Goal: Task Accomplishment & Management: Use online tool/utility

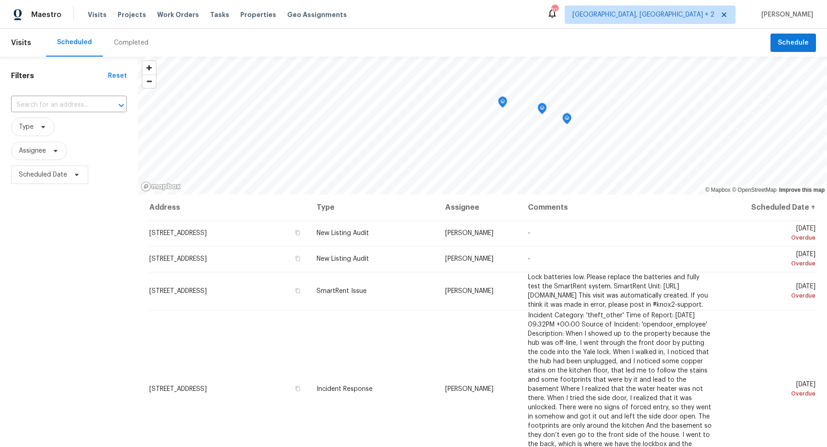
scroll to position [633, 0]
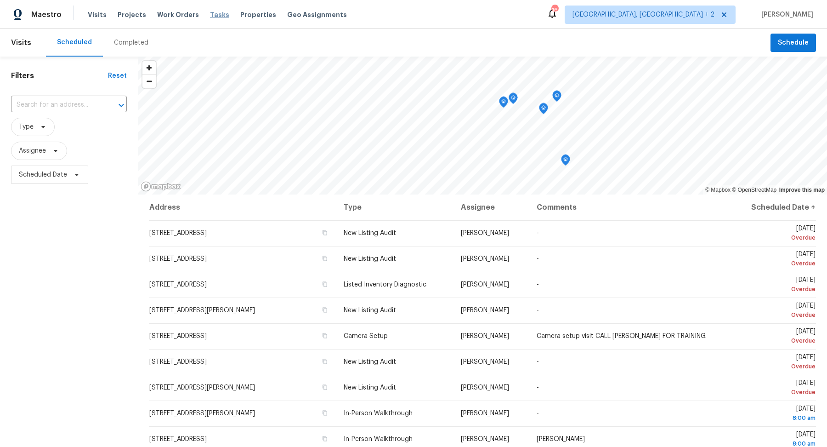
click at [210, 14] on span "Tasks" at bounding box center [219, 14] width 19 height 6
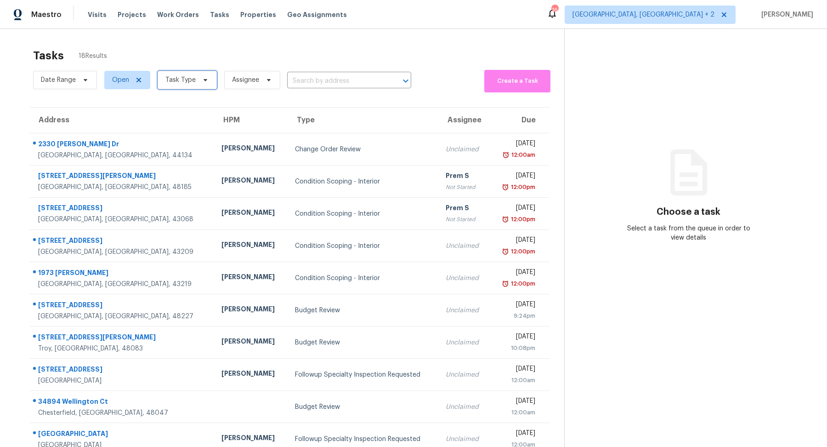
click at [192, 78] on span "Task Type" at bounding box center [180, 79] width 30 height 9
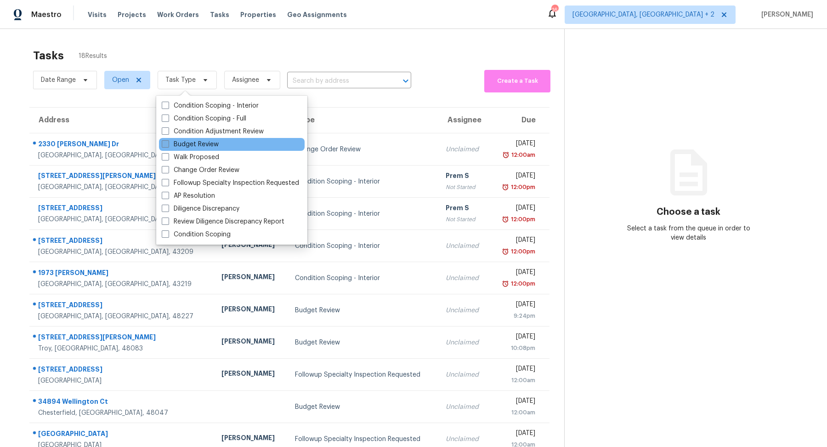
click at [197, 146] on label "Budget Review" at bounding box center [190, 144] width 57 height 9
click at [168, 146] on input "Budget Review" at bounding box center [165, 143] width 6 height 6
checkbox input "true"
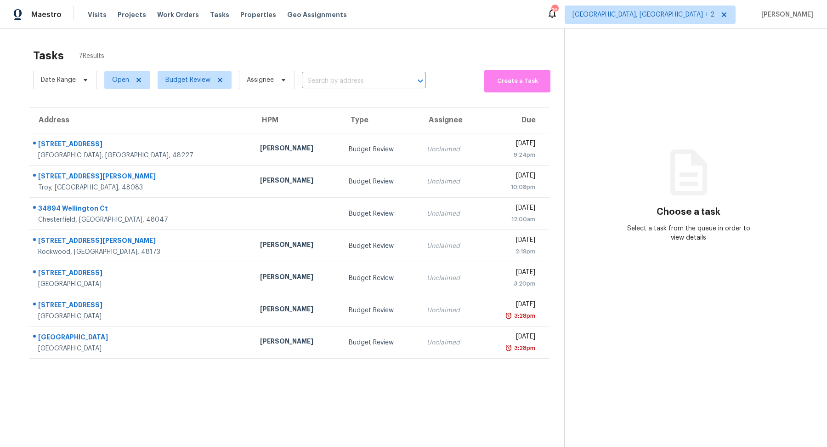
click at [608, 77] on section "Choose a task Select a task from the queue in order to view details" at bounding box center [688, 252] width 248 height 447
click at [712, 21] on span "[GEOGRAPHIC_DATA], [GEOGRAPHIC_DATA] + 2" at bounding box center [650, 15] width 171 height 18
click at [582, 194] on div "Choose a task Select a task from the queue in order to view details" at bounding box center [689, 204] width 248 height 75
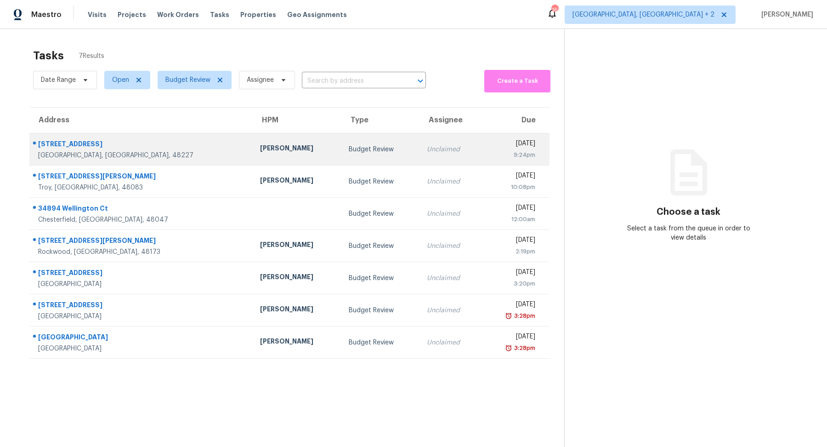
click at [135, 152] on div "[GEOGRAPHIC_DATA], [GEOGRAPHIC_DATA], 48227" at bounding box center [141, 155] width 207 height 9
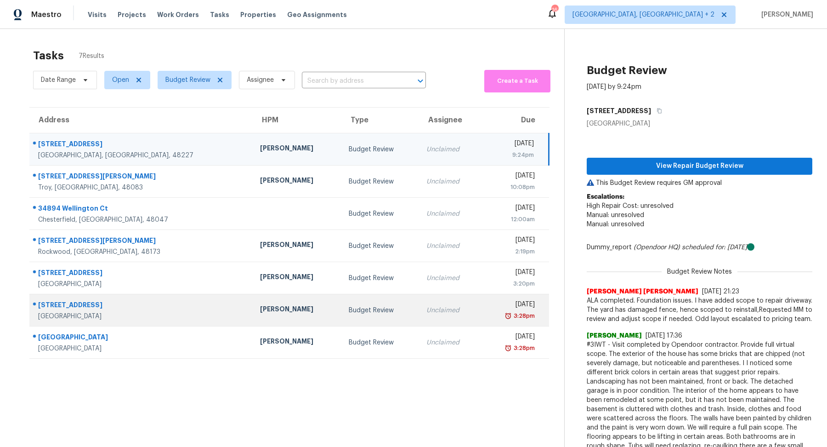
scroll to position [52, 0]
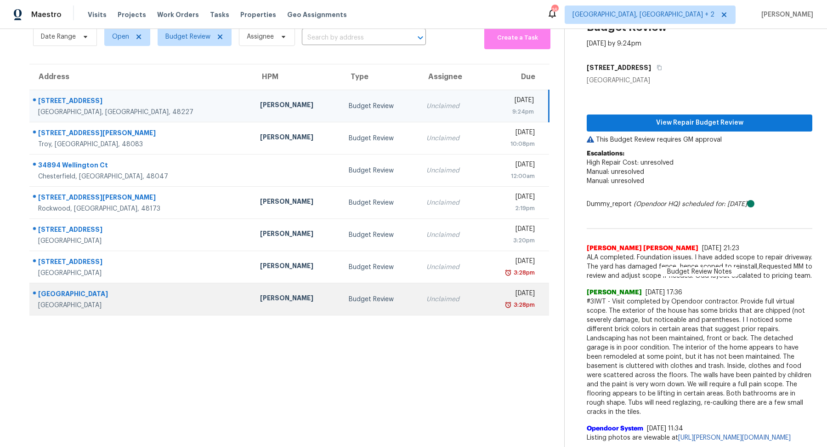
click at [151, 289] on div "[GEOGRAPHIC_DATA]" at bounding box center [141, 294] width 207 height 11
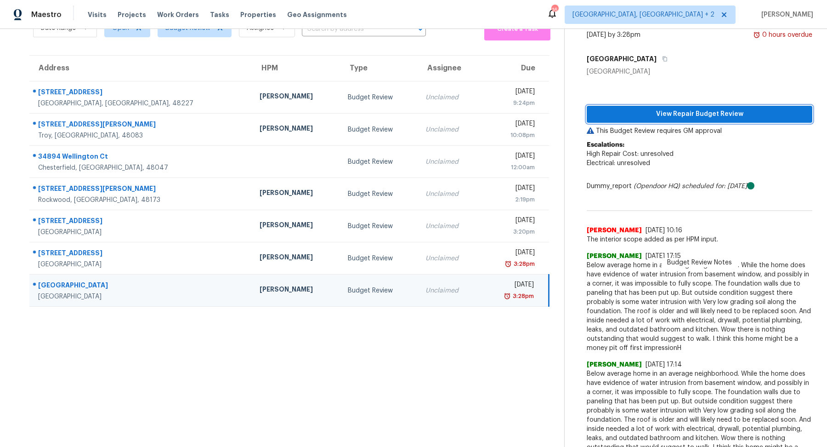
click at [691, 120] on button "View Repair Budget Review" at bounding box center [700, 114] width 226 height 17
click at [621, 420] on span "Below average home in an average neighborhood. While the home does have evidenc…" at bounding box center [700, 415] width 226 height 92
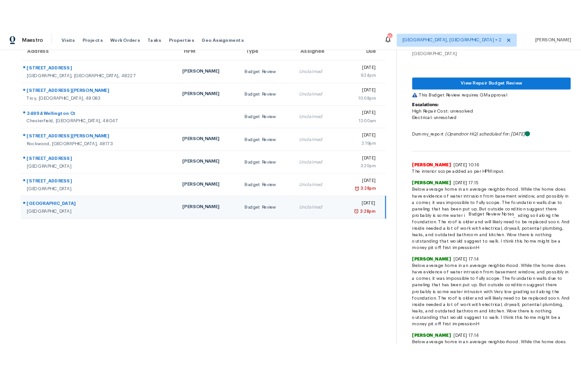
scroll to position [90, 0]
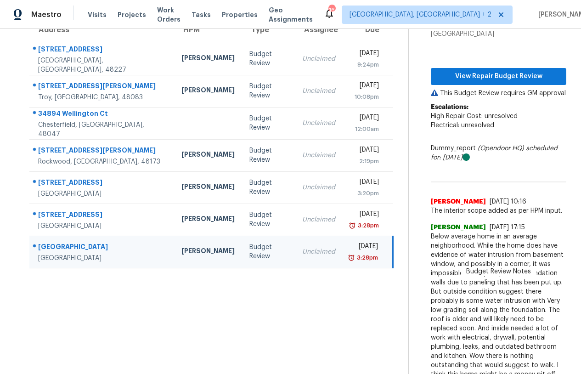
click at [102, 248] on div "[GEOGRAPHIC_DATA]" at bounding box center [102, 247] width 129 height 11
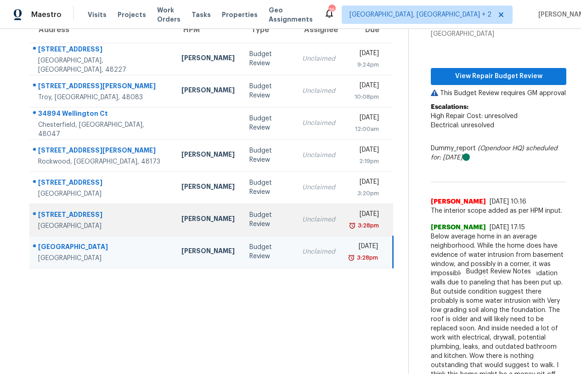
click at [95, 222] on div "Van Buren Township, MI, 48111" at bounding box center [102, 226] width 129 height 9
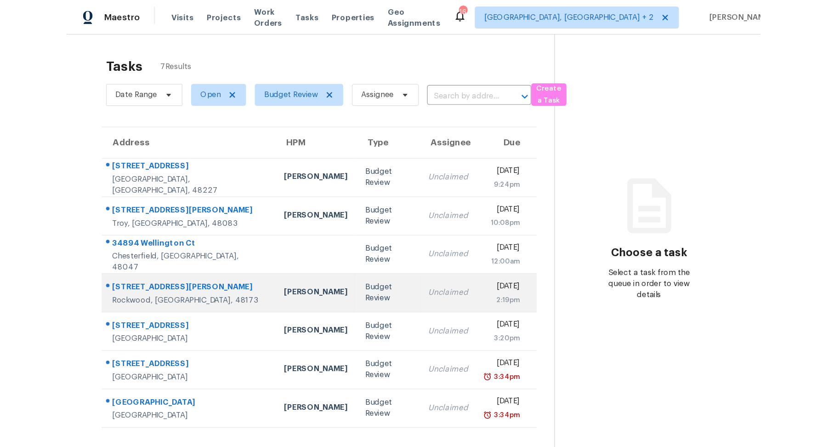
scroll to position [28, 0]
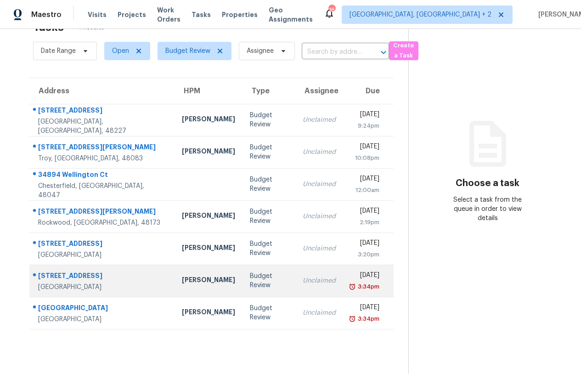
click at [175, 277] on td "[PERSON_NAME]" at bounding box center [209, 281] width 68 height 32
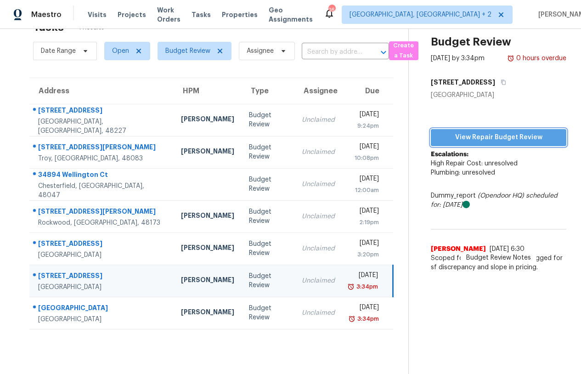
click at [502, 143] on span "View Repair Budget Review" at bounding box center [498, 137] width 121 height 11
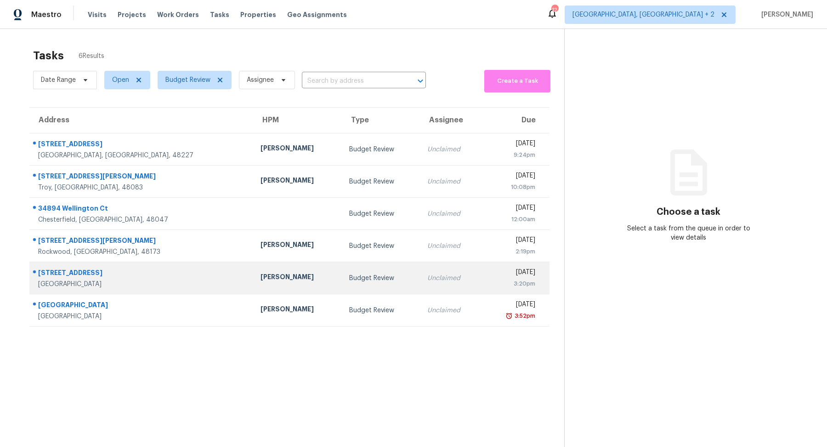
click at [148, 276] on div "[STREET_ADDRESS]" at bounding box center [142, 273] width 208 height 11
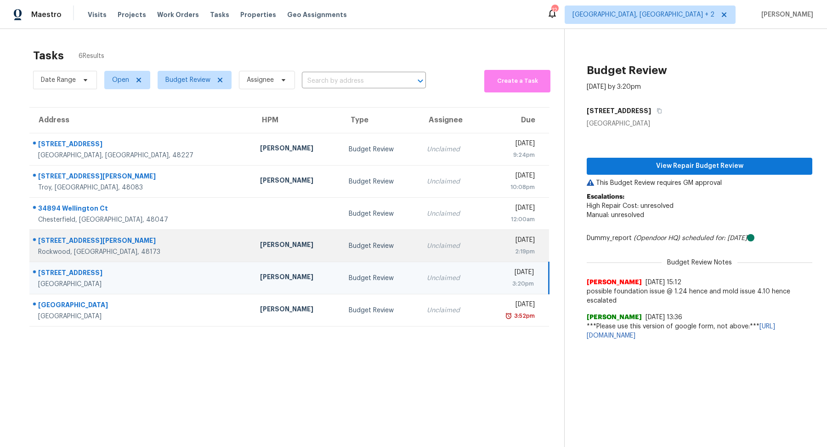
click at [141, 259] on td "[STREET_ADDRESS][PERSON_NAME][PERSON_NAME]" at bounding box center [140, 246] width 223 height 32
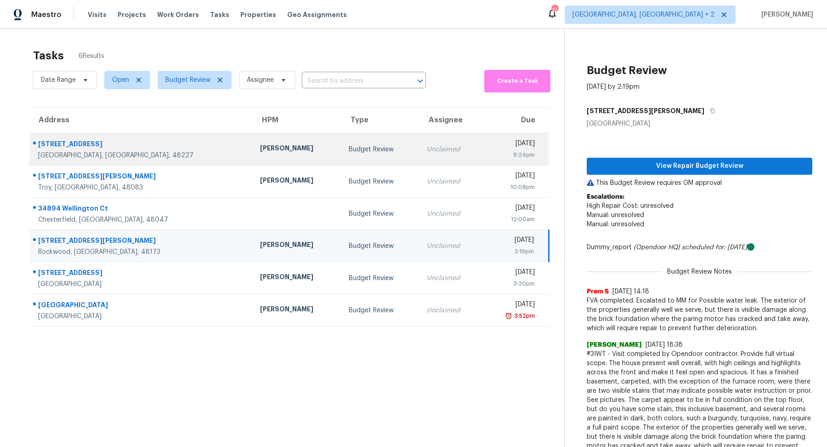
click at [108, 143] on div "[STREET_ADDRESS]" at bounding box center [141, 144] width 207 height 11
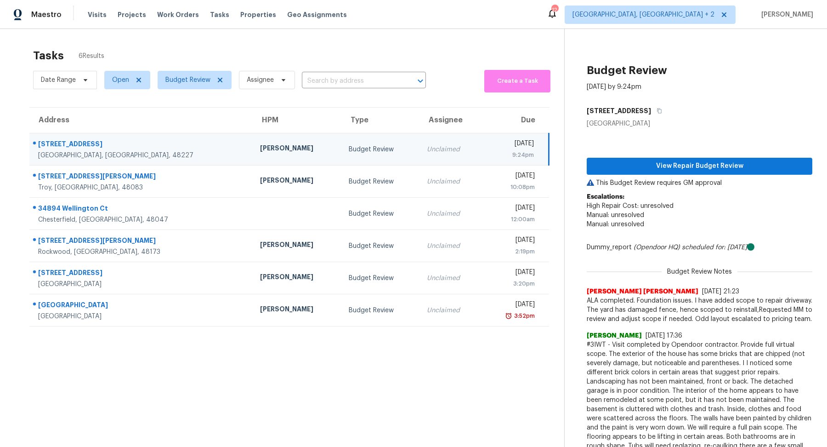
scroll to position [52, 0]
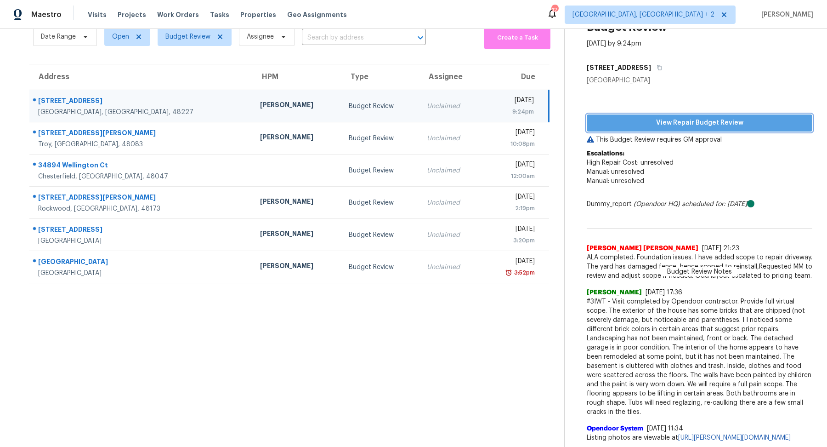
click at [641, 120] on button "View Repair Budget Review" at bounding box center [700, 122] width 226 height 17
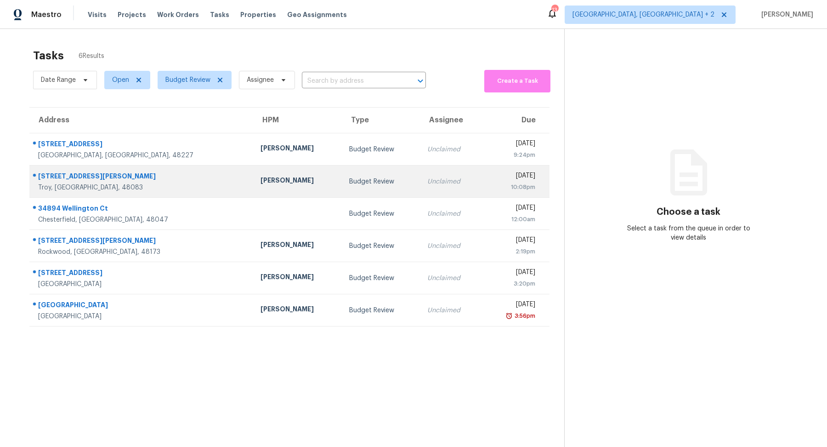
click at [128, 183] on div "Troy, [GEOGRAPHIC_DATA], 48083" at bounding box center [142, 187] width 208 height 9
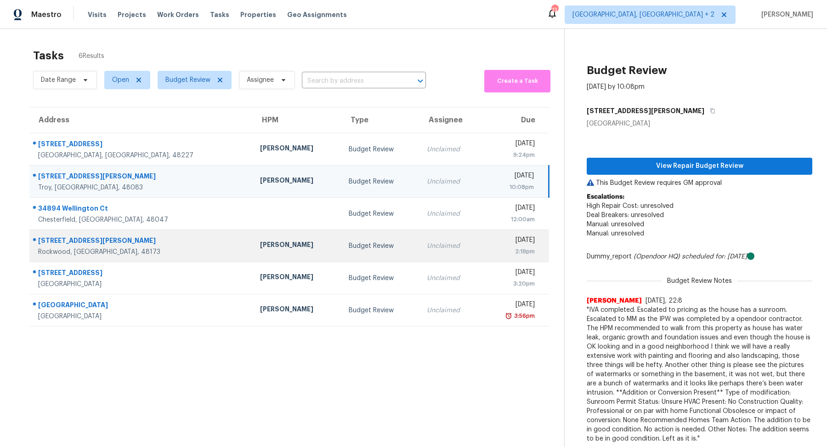
click at [127, 251] on div "Rockwood, [GEOGRAPHIC_DATA], 48173" at bounding box center [141, 251] width 207 height 9
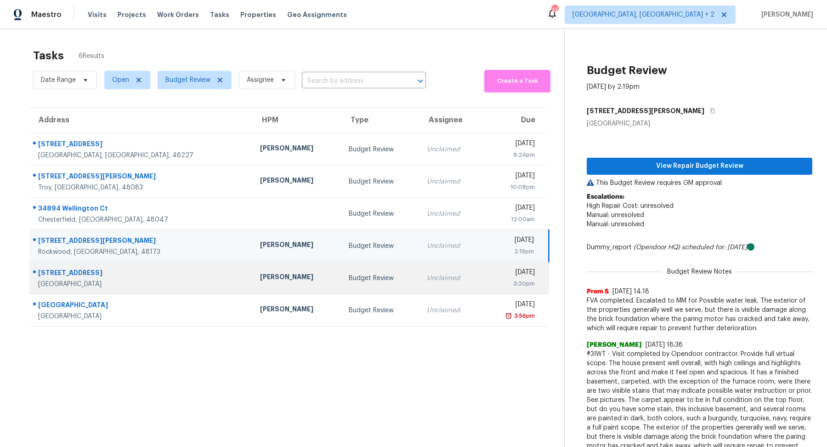
click at [148, 279] on div "[GEOGRAPHIC_DATA]" at bounding box center [141, 283] width 207 height 9
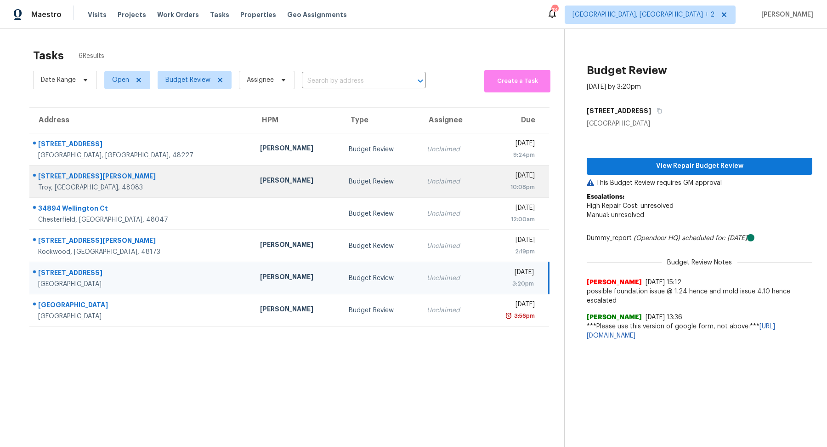
click at [427, 184] on div "Unclaimed" at bounding box center [451, 181] width 48 height 9
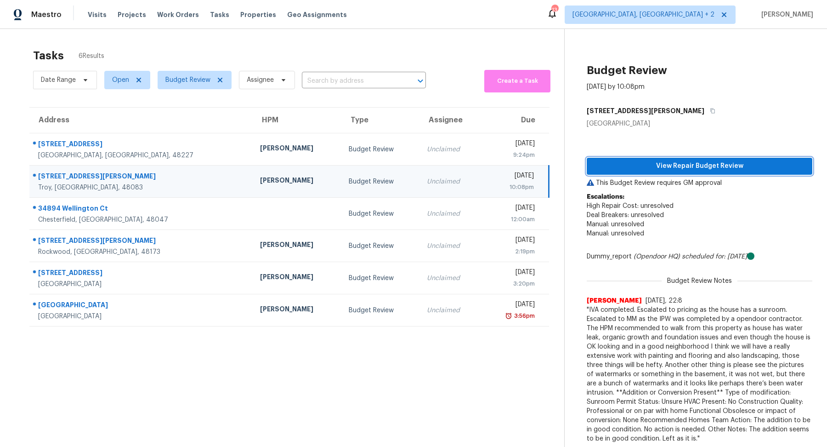
click at [663, 171] on span "View Repair Budget Review" at bounding box center [699, 165] width 211 height 11
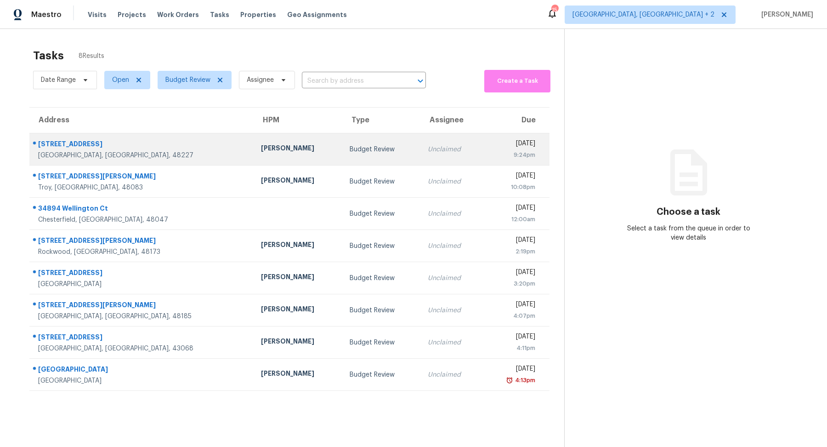
click at [159, 133] on td "[STREET_ADDRESS]" at bounding box center [141, 149] width 224 height 32
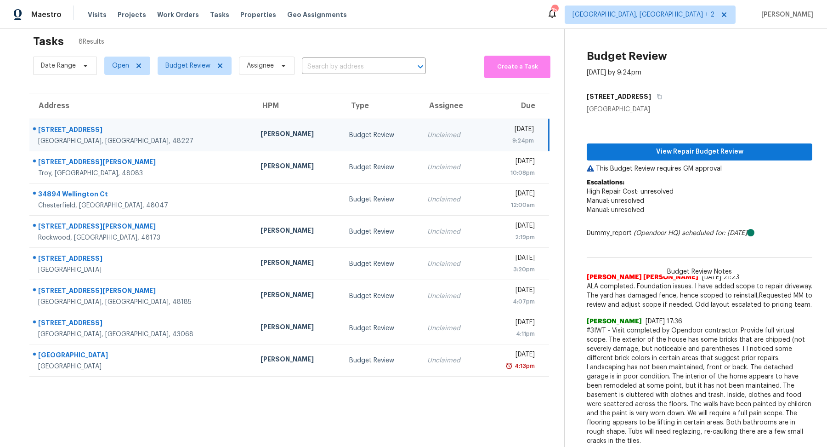
scroll to position [15, 0]
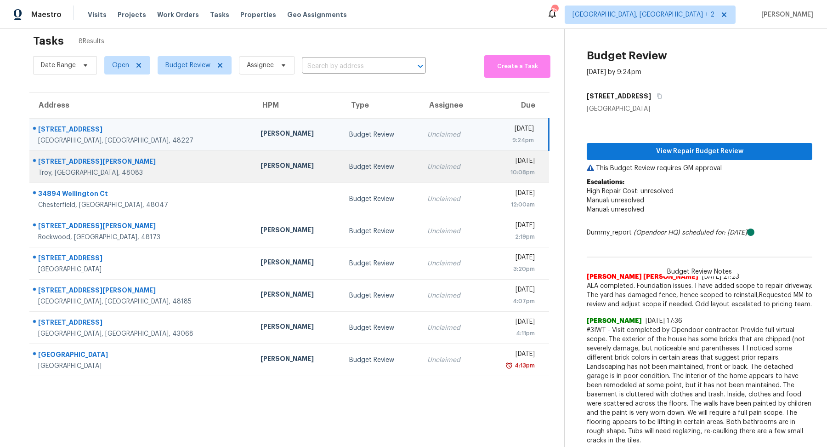
click at [132, 153] on td "2530 Rhodes Dr Troy, MI, 48083" at bounding box center [141, 167] width 224 height 32
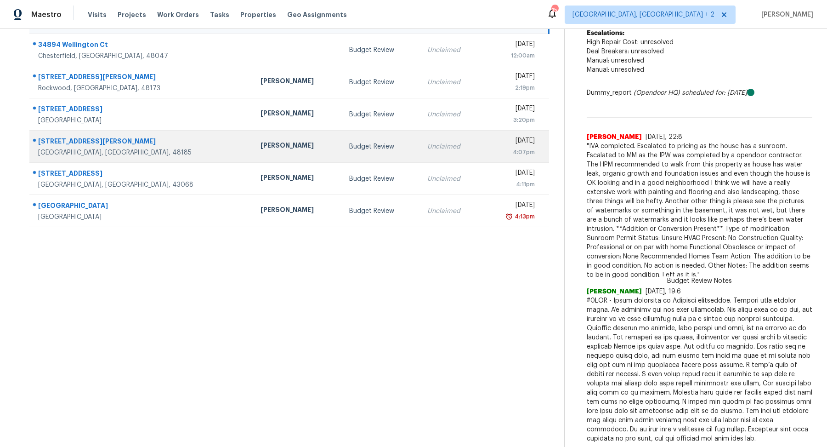
scroll to position [0, 0]
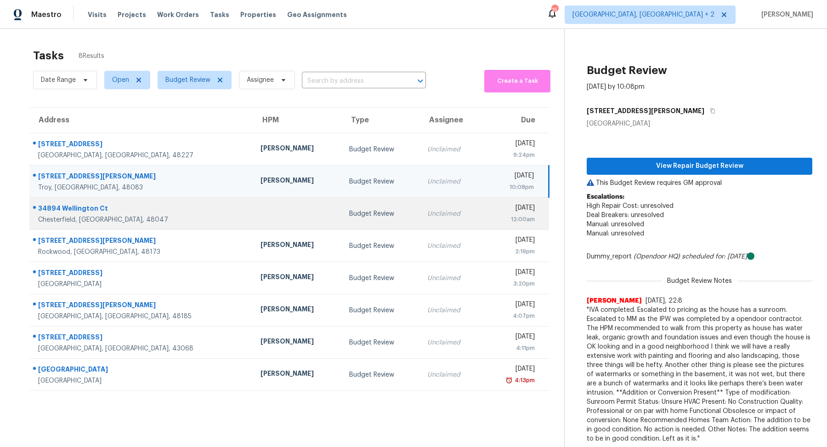
click at [128, 216] on div "Chesterfield, MI, 48047" at bounding box center [142, 219] width 208 height 9
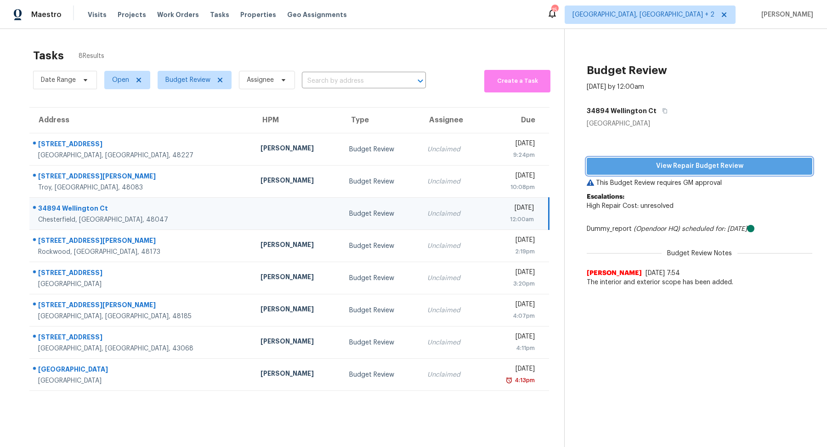
click at [642, 170] on span "View Repair Budget Review" at bounding box center [699, 165] width 211 height 11
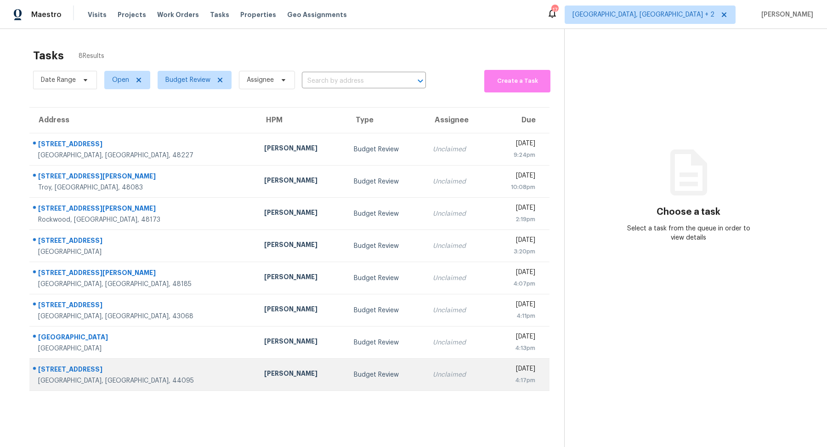
click at [115, 370] on div "[STREET_ADDRESS]" at bounding box center [143, 369] width 211 height 11
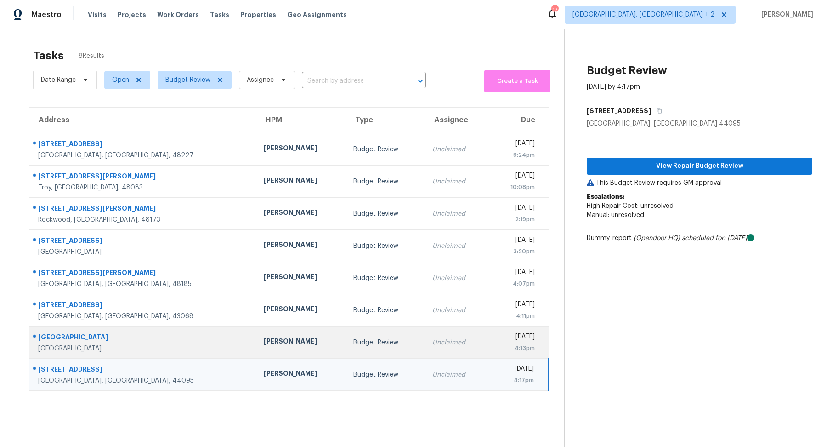
click at [137, 352] on div "[GEOGRAPHIC_DATA]" at bounding box center [143, 348] width 211 height 9
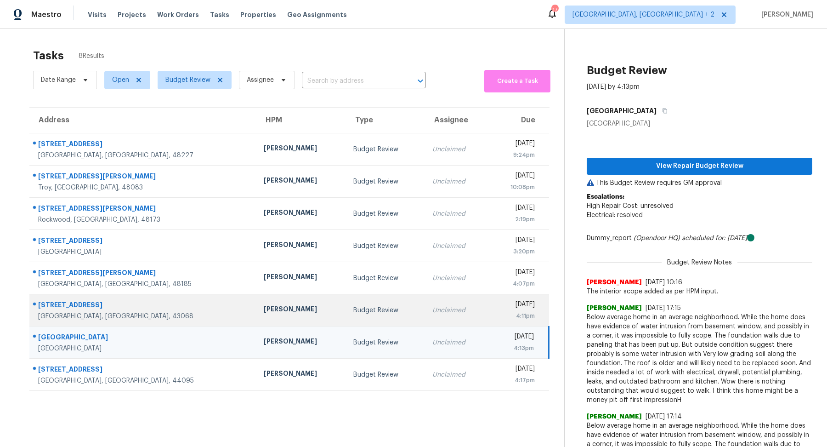
click at [128, 318] on div "Reynoldsburg, OH, 43068" at bounding box center [143, 316] width 211 height 9
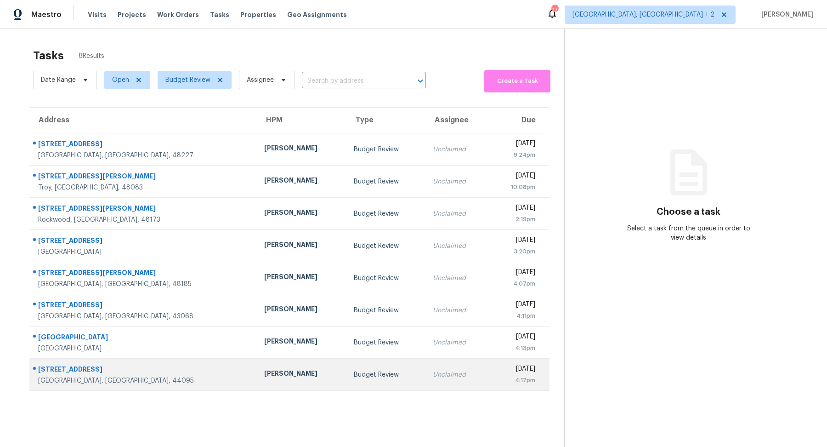
click at [123, 377] on div "[GEOGRAPHIC_DATA], [GEOGRAPHIC_DATA], 44095" at bounding box center [143, 380] width 211 height 9
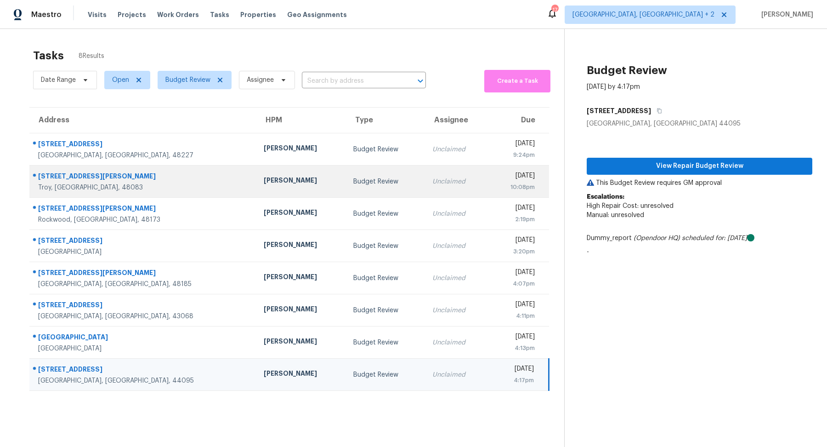
click at [153, 187] on div "Troy, [GEOGRAPHIC_DATA], 48083" at bounding box center [143, 187] width 211 height 9
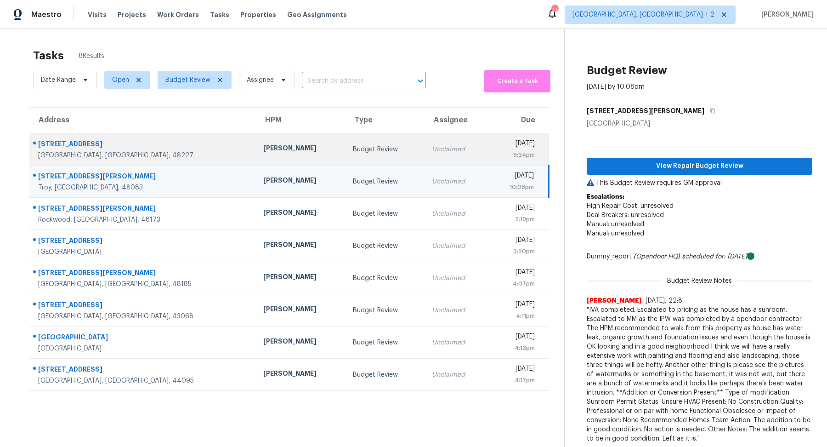
click at [153, 141] on div "[STREET_ADDRESS]" at bounding box center [143, 144] width 211 height 11
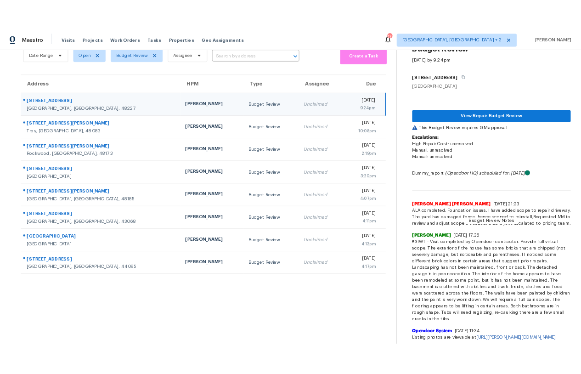
scroll to position [52, 0]
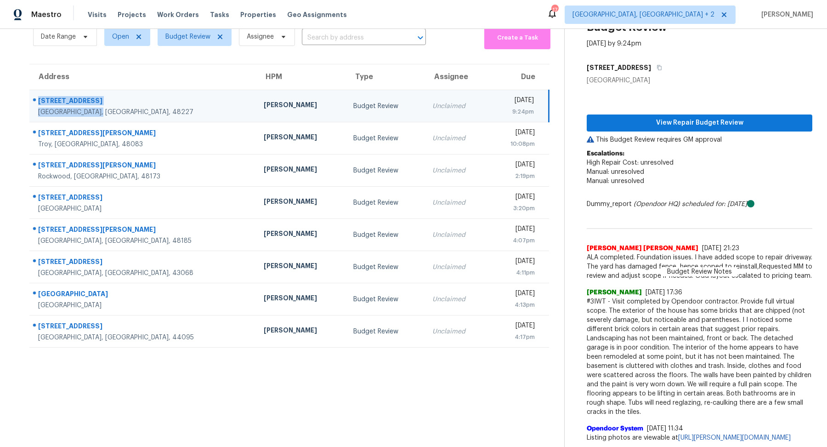
drag, startPoint x: 95, startPoint y: 103, endPoint x: 38, endPoint y: 85, distance: 59.9
click at [38, 90] on td "[STREET_ADDRESS]" at bounding box center [142, 106] width 227 height 32
copy div "[STREET_ADDRESS]"
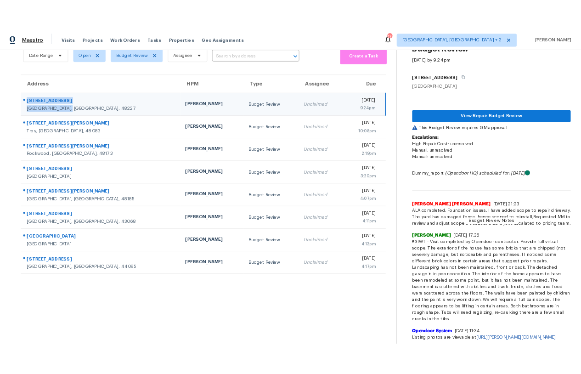
scroll to position [51, 0]
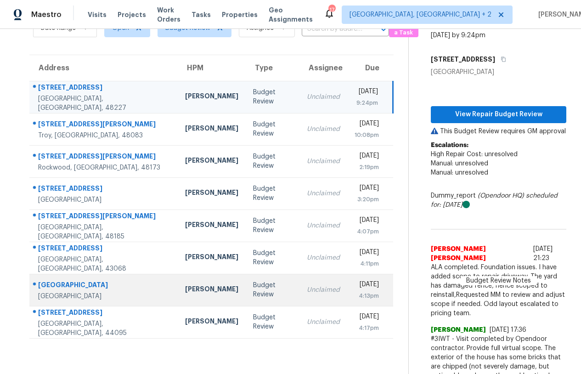
click at [117, 292] on div "[GEOGRAPHIC_DATA]" at bounding box center [104, 296] width 132 height 9
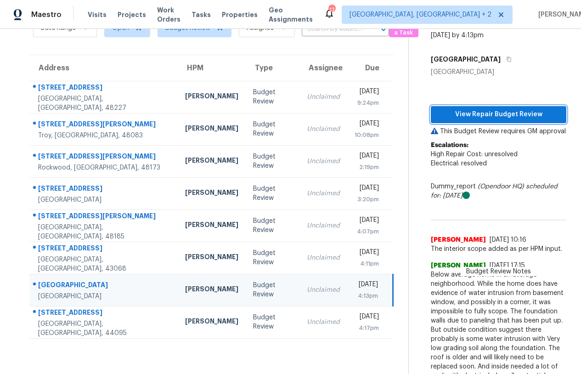
click at [494, 112] on span "View Repair Budget Review" at bounding box center [498, 114] width 121 height 11
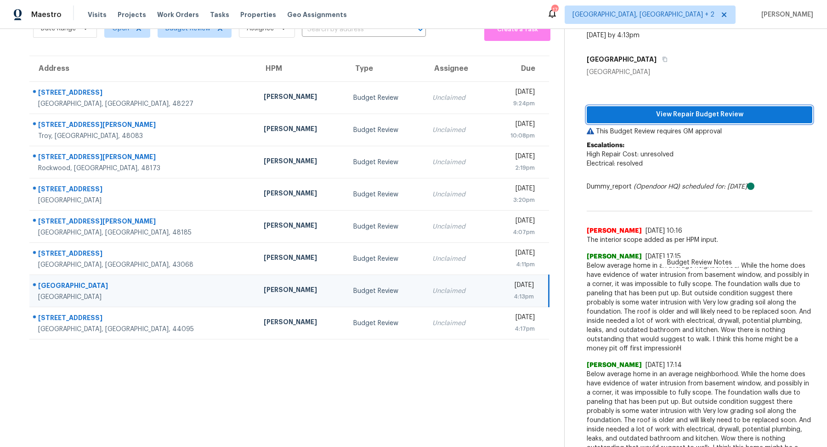
scroll to position [52, 0]
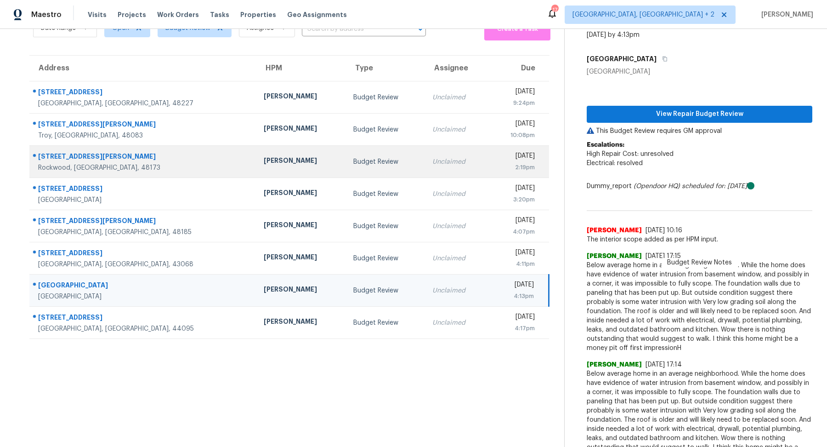
click at [128, 152] on div "[STREET_ADDRESS][PERSON_NAME]" at bounding box center [143, 157] width 211 height 11
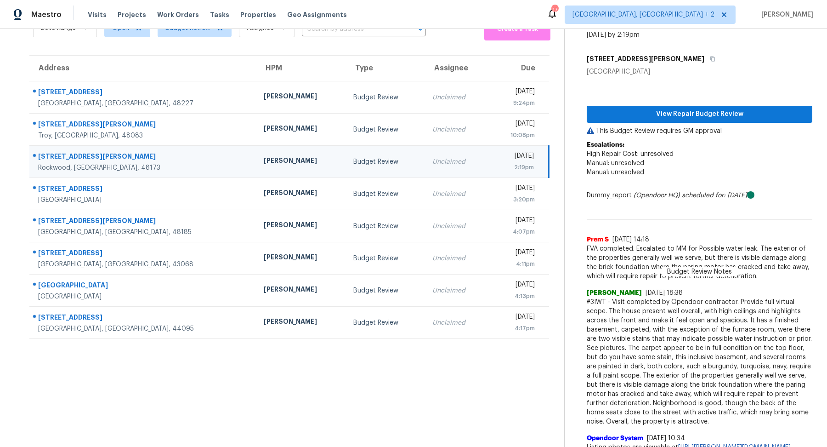
click at [143, 340] on section "Tasks 8 Results Date Range Open Budget Review Assignee ​ Create a Task Address …" at bounding box center [290, 224] width 550 height 465
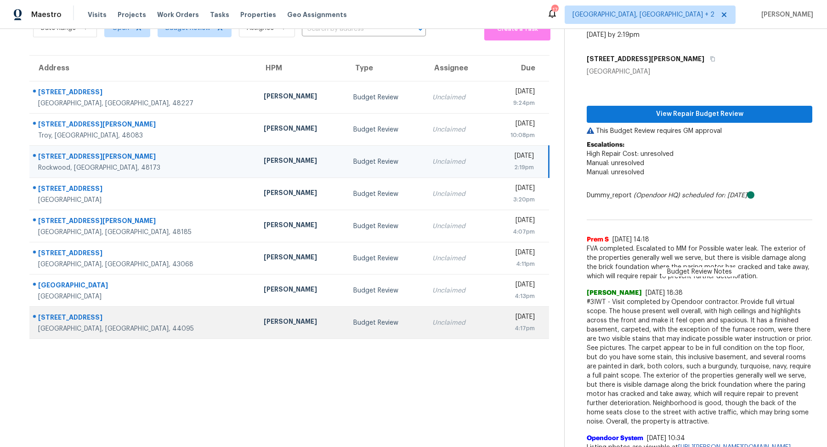
click at [138, 308] on td "1231 E 342nd St Eastlake, OH, 44095" at bounding box center [142, 323] width 227 height 32
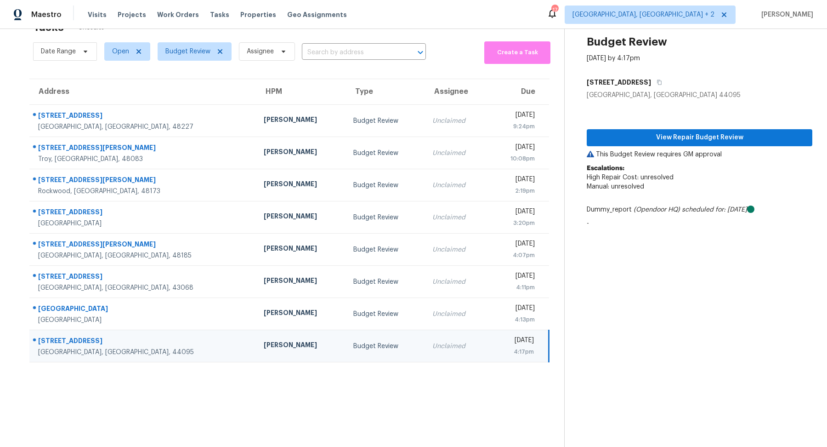
click at [166, 348] on div "[GEOGRAPHIC_DATA], [GEOGRAPHIC_DATA], 44095" at bounding box center [143, 351] width 211 height 9
click at [163, 349] on div "[GEOGRAPHIC_DATA], [GEOGRAPHIC_DATA], 44095" at bounding box center [143, 351] width 211 height 9
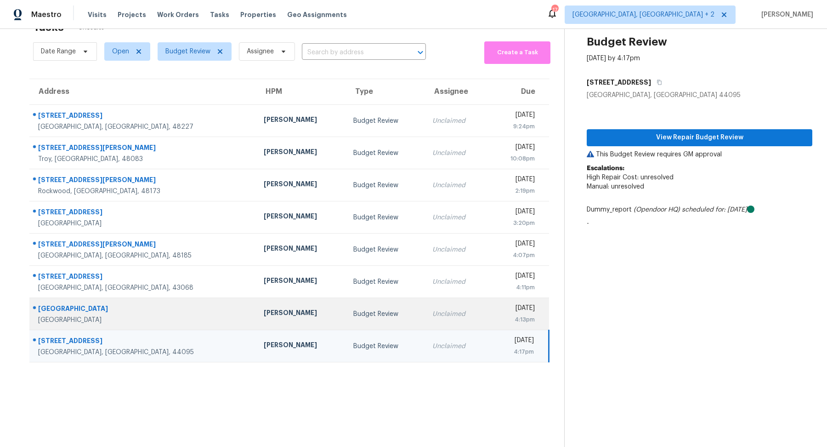
click at [125, 304] on div "[GEOGRAPHIC_DATA]" at bounding box center [143, 309] width 211 height 11
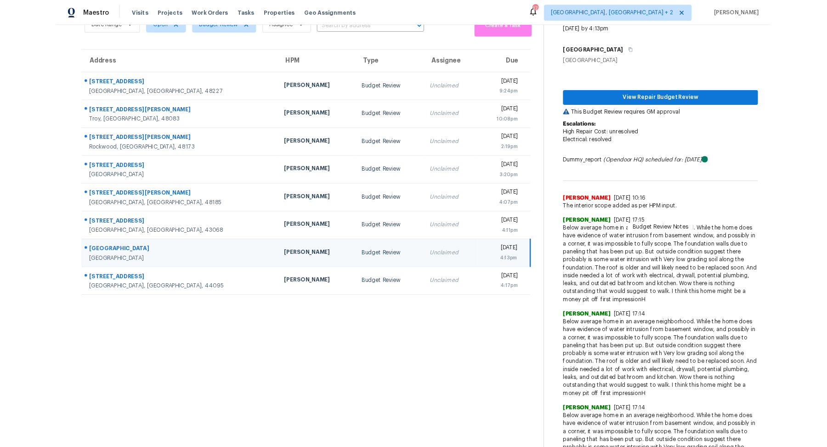
scroll to position [52, 0]
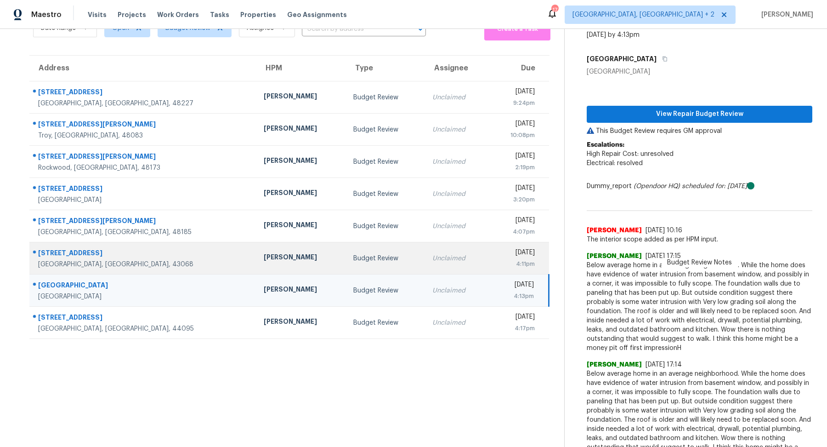
click at [137, 252] on div "7287 Candlestone Dr" at bounding box center [143, 253] width 211 height 11
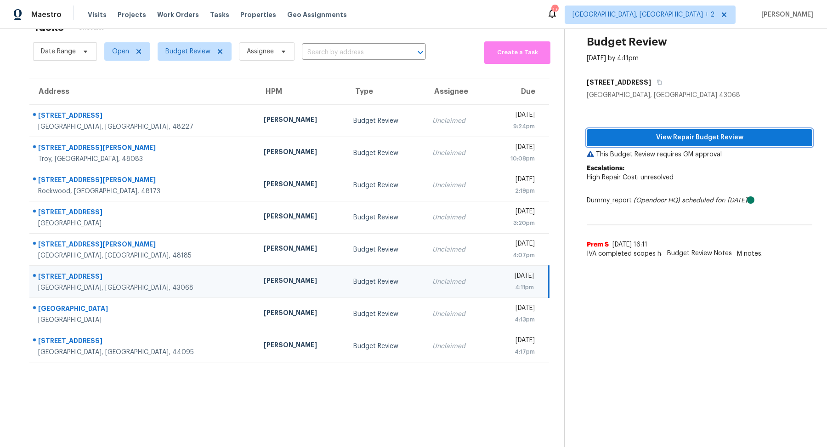
click at [695, 143] on button "View Repair Budget Review" at bounding box center [700, 137] width 226 height 17
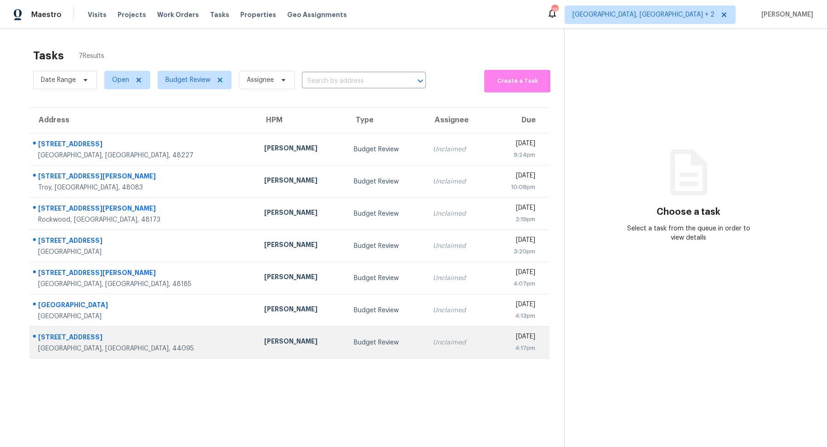
click at [134, 336] on div "[STREET_ADDRESS]" at bounding box center [143, 337] width 211 height 11
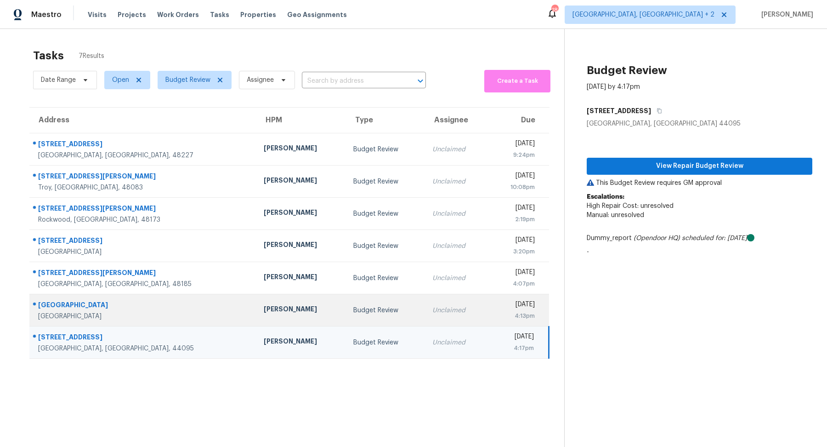
click at [144, 309] on div "[GEOGRAPHIC_DATA]" at bounding box center [143, 305] width 211 height 11
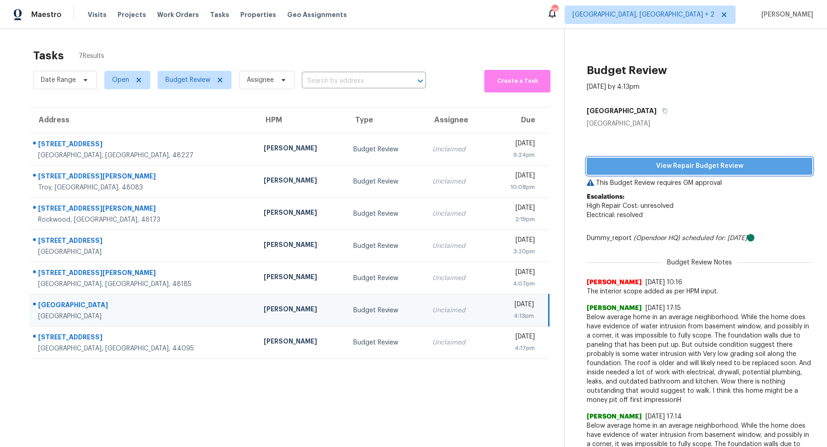
click at [683, 165] on span "View Repair Budget Review" at bounding box center [699, 165] width 211 height 11
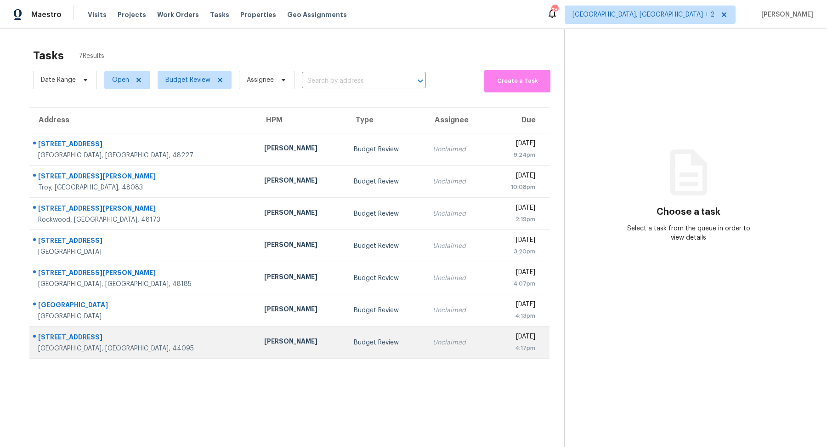
click at [132, 339] on div "[STREET_ADDRESS]" at bounding box center [143, 337] width 211 height 11
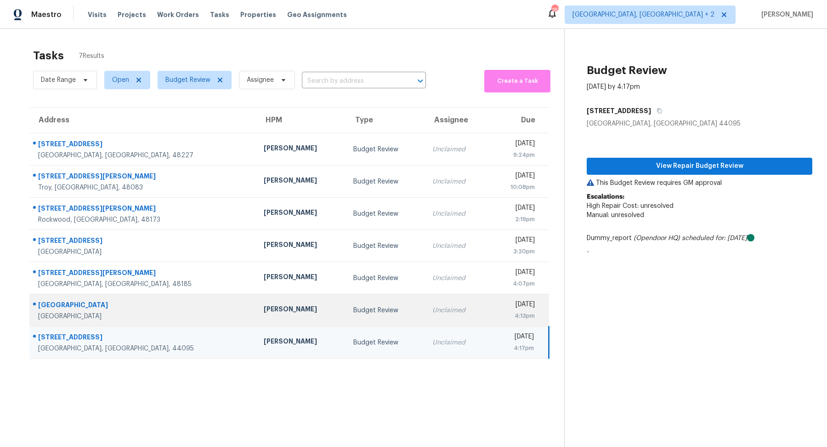
click at [134, 324] on td "30140 Manor Dr Madison Heights, MI, 48071" at bounding box center [142, 310] width 227 height 32
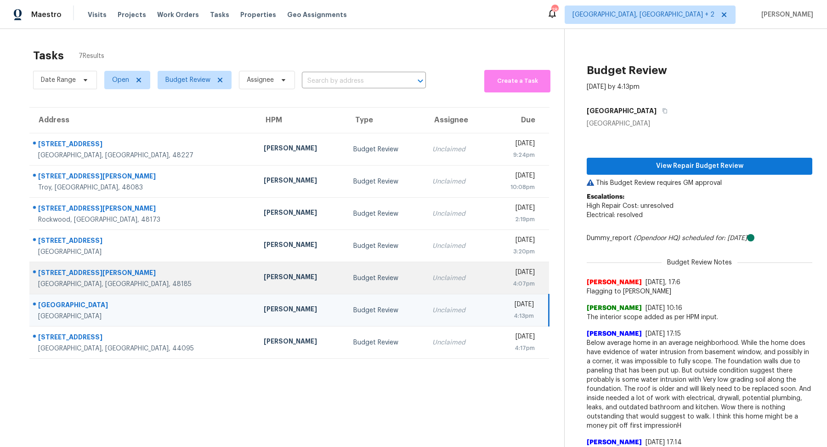
click at [141, 279] on div "[GEOGRAPHIC_DATA], [GEOGRAPHIC_DATA], 48185" at bounding box center [143, 283] width 211 height 9
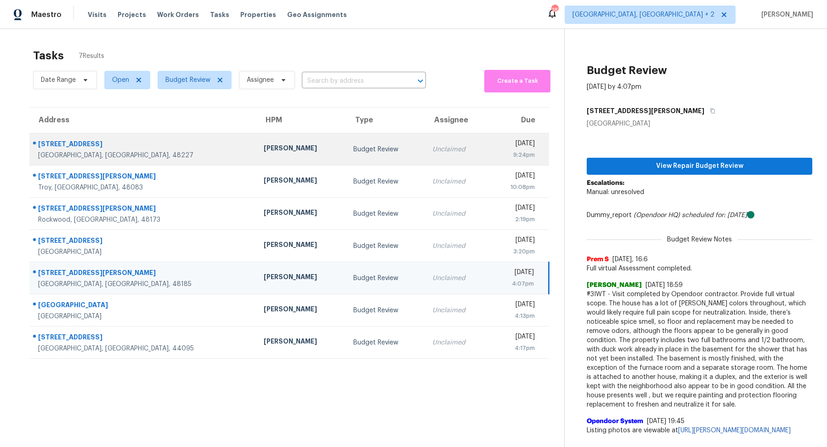
click at [132, 161] on td "15477 Lauder St Detroit, MI, 48227" at bounding box center [142, 149] width 227 height 32
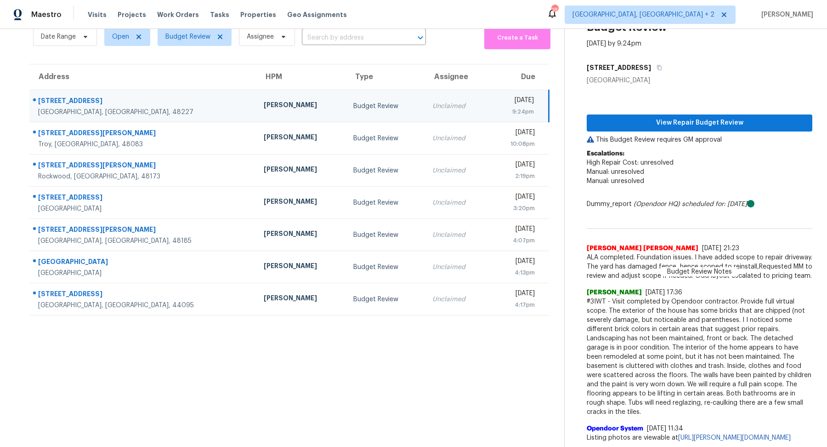
scroll to position [51, 0]
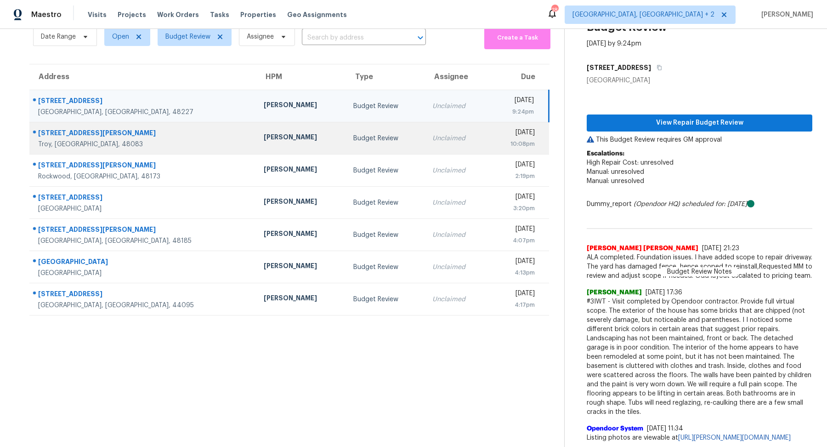
click at [129, 128] on div "[STREET_ADDRESS][PERSON_NAME]" at bounding box center [143, 133] width 211 height 11
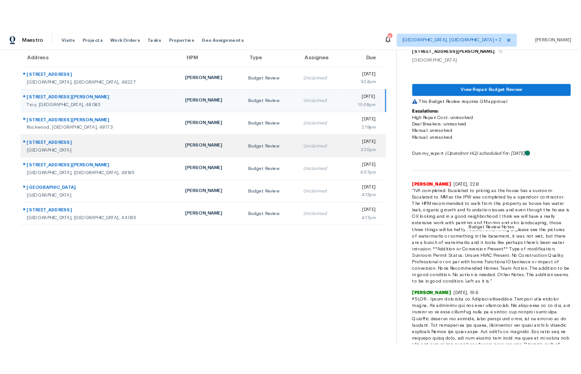
scroll to position [0, 0]
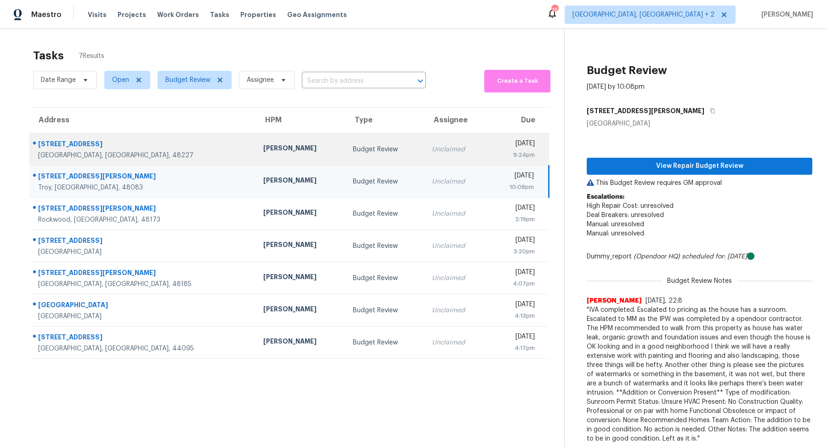
click at [79, 145] on div "[STREET_ADDRESS]" at bounding box center [143, 144] width 211 height 11
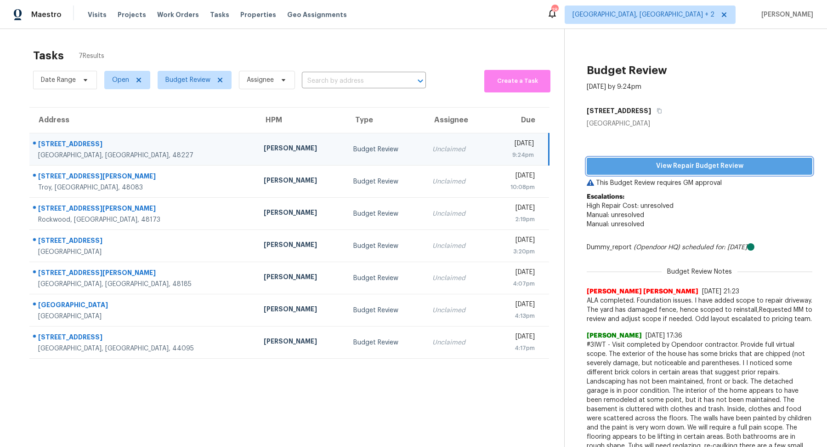
click at [693, 171] on span "View Repair Budget Review" at bounding box center [699, 165] width 211 height 11
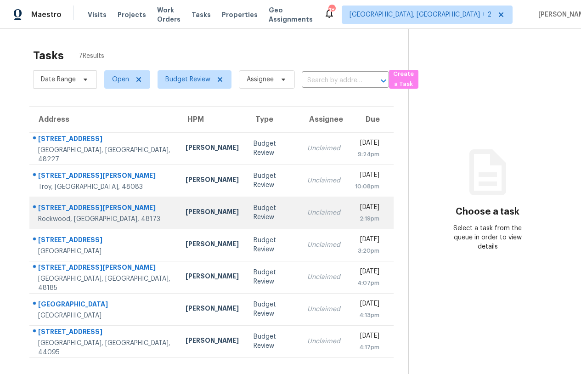
scroll to position [28, 0]
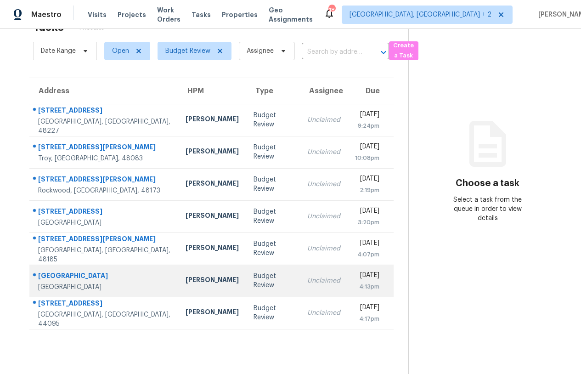
click at [110, 276] on div "[GEOGRAPHIC_DATA]" at bounding box center [104, 276] width 133 height 11
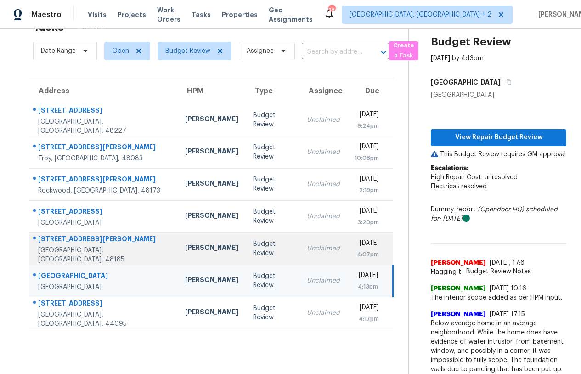
click at [111, 246] on div "[STREET_ADDRESS][PERSON_NAME]" at bounding box center [104, 239] width 132 height 11
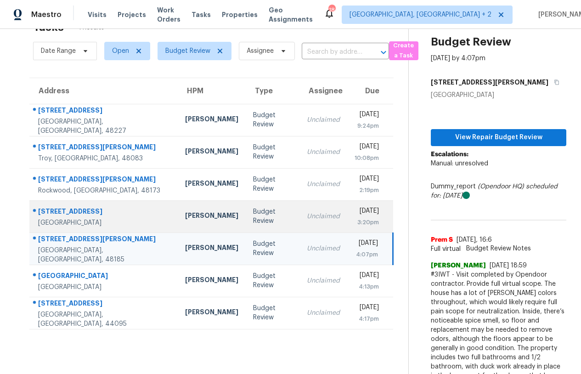
click at [110, 223] on div "[GEOGRAPHIC_DATA]" at bounding box center [104, 222] width 132 height 9
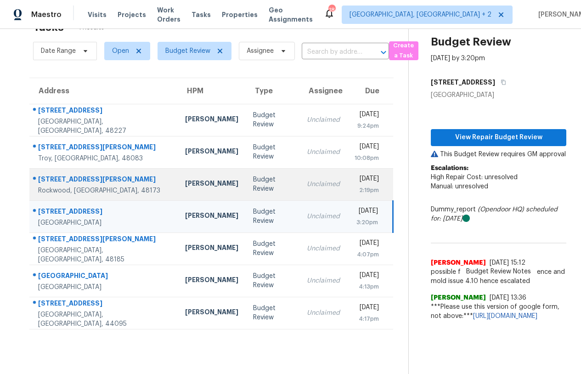
click at [116, 186] on div "Rockwood, [GEOGRAPHIC_DATA], 48173" at bounding box center [104, 190] width 132 height 9
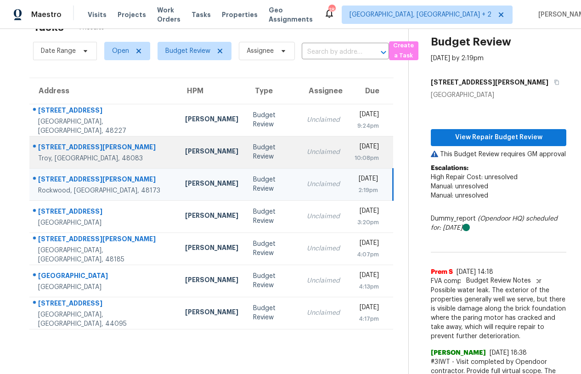
click at [116, 163] on td "2530 Rhodes Dr Troy, MI, 48083" at bounding box center [103, 152] width 148 height 32
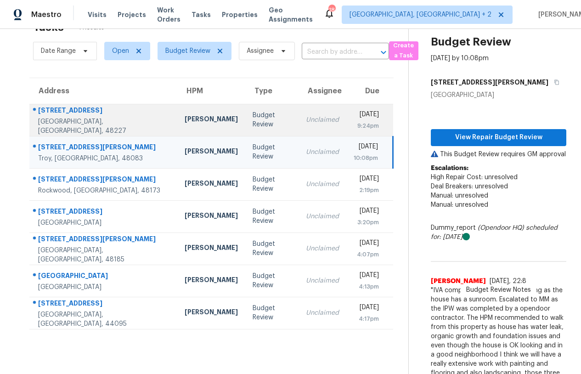
click at [177, 133] on td "[PERSON_NAME]" at bounding box center [211, 120] width 68 height 32
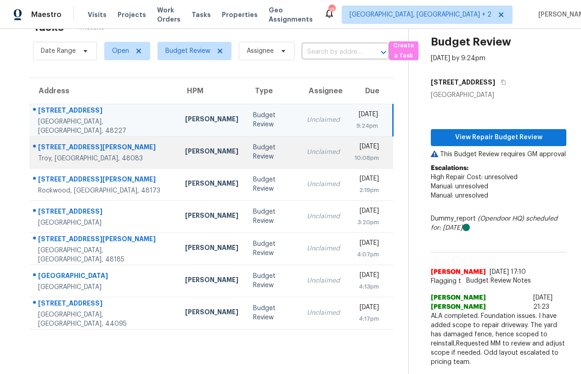
click at [75, 147] on div "[STREET_ADDRESS][PERSON_NAME]" at bounding box center [104, 147] width 132 height 11
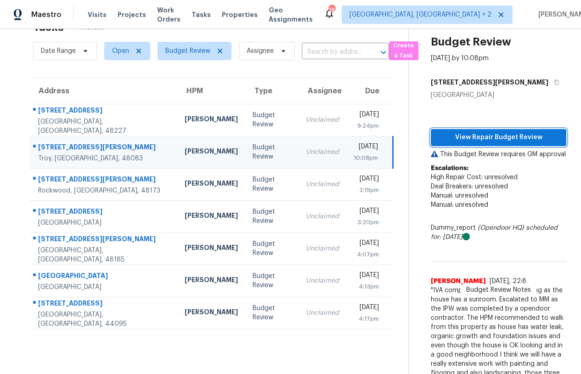
click at [491, 142] on span "View Repair Budget Review" at bounding box center [498, 137] width 121 height 11
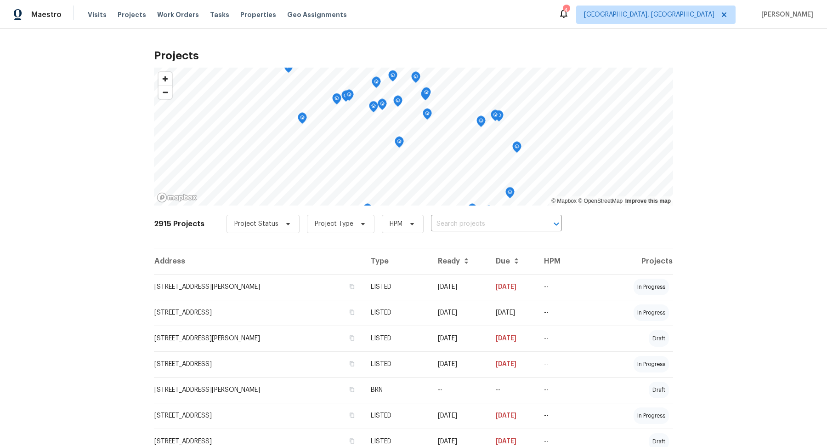
click at [216, 28] on div "Maestro Visits Projects Work Orders Tasks Properties Geo Assignments 4 [GEOGRAP…" at bounding box center [413, 14] width 827 height 29
click at [210, 17] on span "Tasks" at bounding box center [219, 14] width 19 height 6
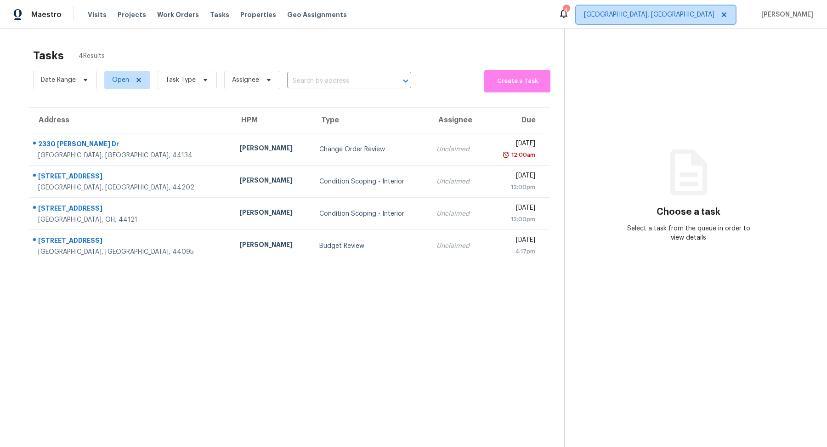
click at [715, 12] on span "Cleveland, OH" at bounding box center [649, 14] width 131 height 9
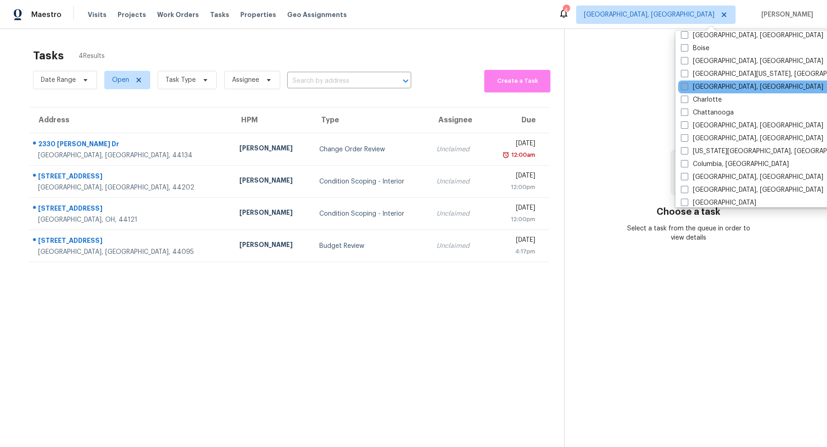
scroll to position [82, 0]
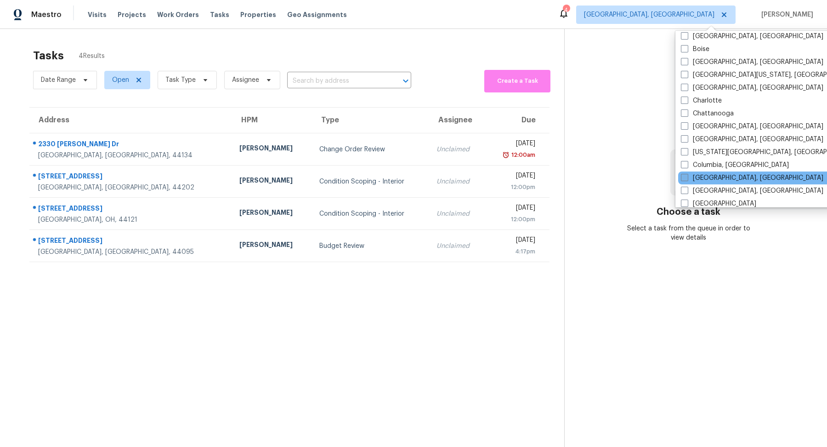
click at [705, 175] on label "Columbus, OH" at bounding box center [752, 177] width 142 height 9
click at [687, 175] on input "Columbus, OH" at bounding box center [684, 176] width 6 height 6
checkbox input "true"
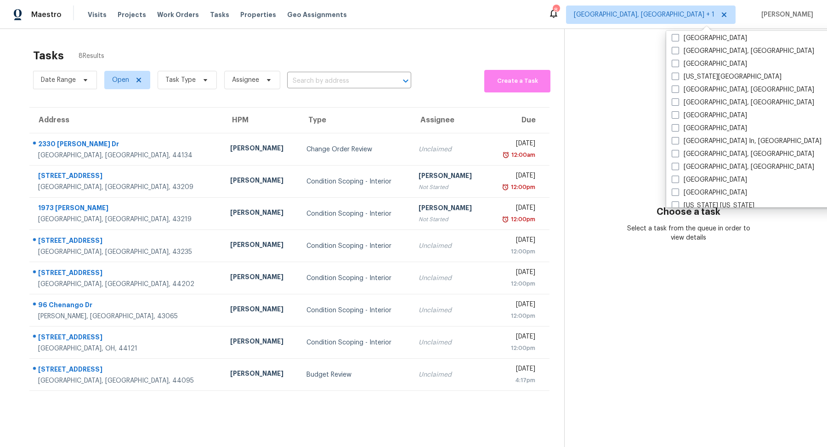
scroll to position [205, 0]
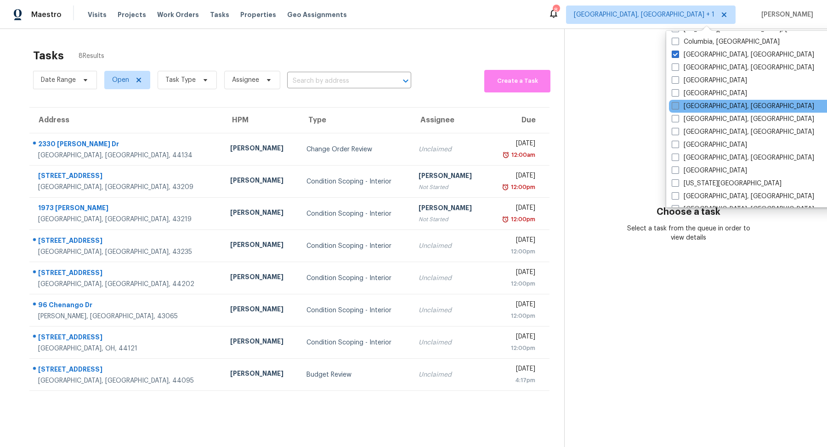
click at [686, 102] on label "Detroit, MI" at bounding box center [743, 106] width 142 height 9
click at [678, 102] on input "Detroit, MI" at bounding box center [675, 105] width 6 height 6
checkbox input "true"
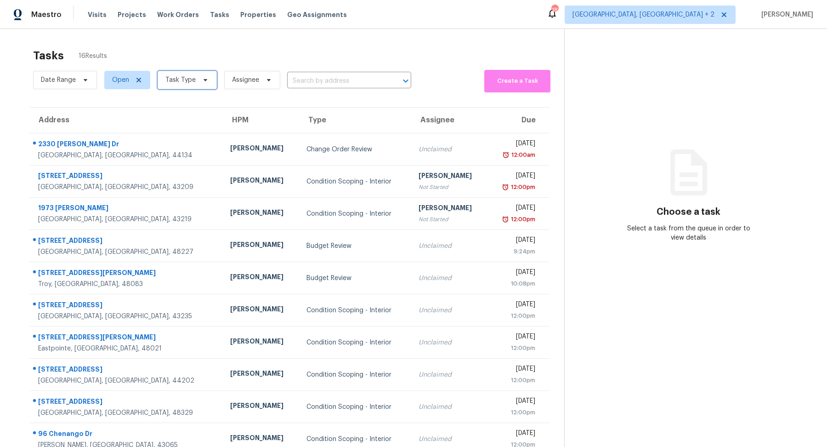
click at [178, 83] on span "Task Type" at bounding box center [180, 79] width 30 height 9
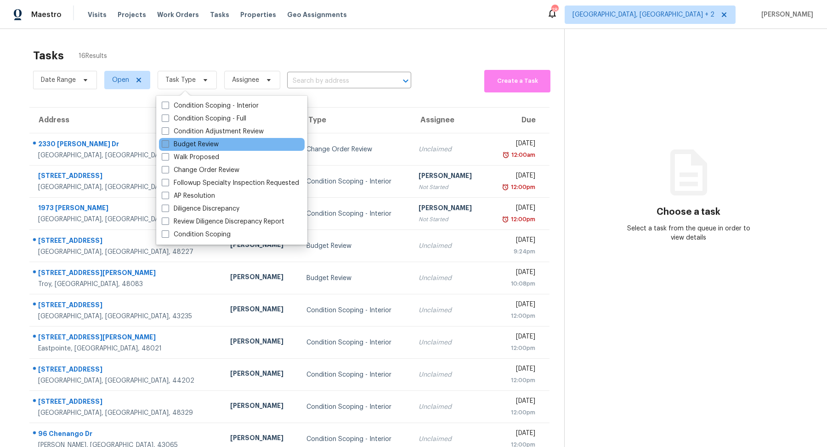
click at [185, 143] on label "Budget Review" at bounding box center [190, 144] width 57 height 9
click at [168, 143] on input "Budget Review" at bounding box center [165, 143] width 6 height 6
checkbox input "true"
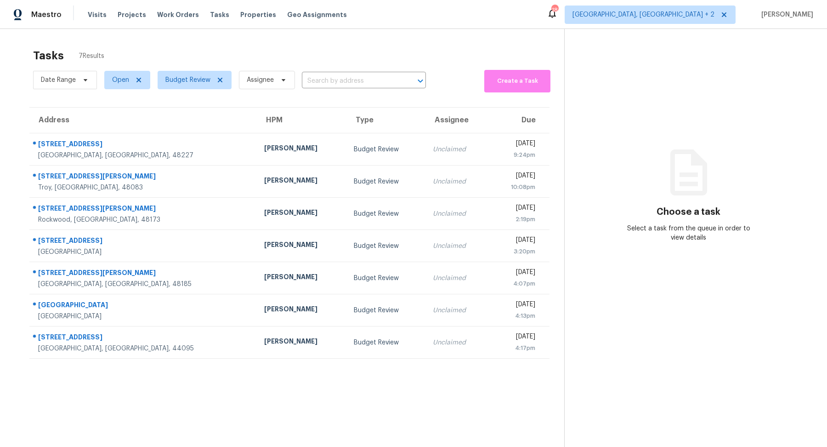
click at [685, 347] on section "Choose a task Select a task from the queue in order to view details" at bounding box center [688, 252] width 248 height 447
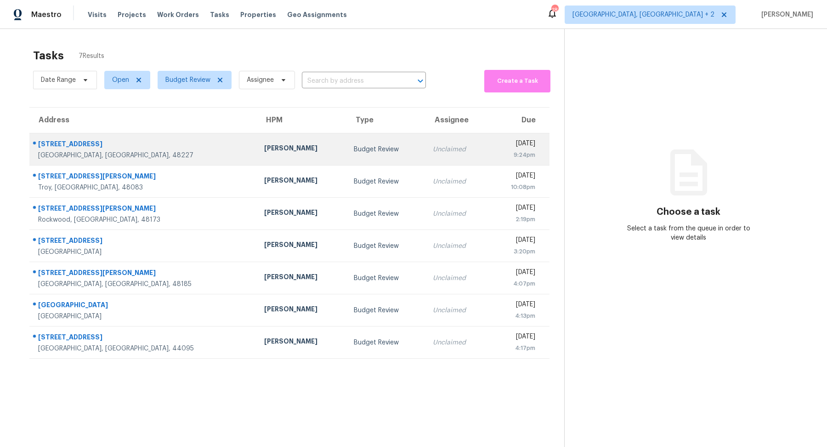
click at [116, 148] on div "[STREET_ADDRESS]" at bounding box center [143, 144] width 211 height 11
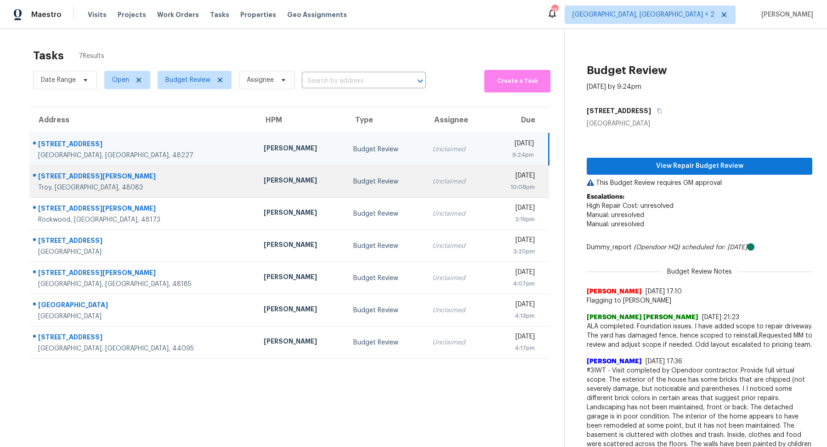
click at [116, 165] on td "[STREET_ADDRESS][PERSON_NAME][PERSON_NAME]" at bounding box center [142, 181] width 227 height 32
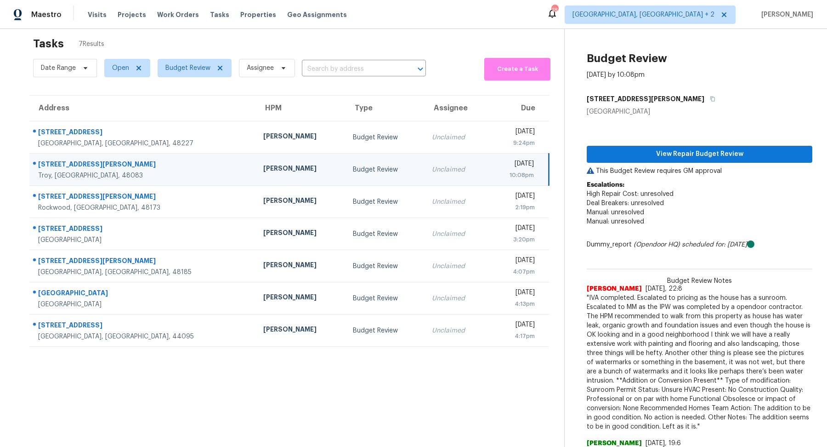
scroll to position [13, 0]
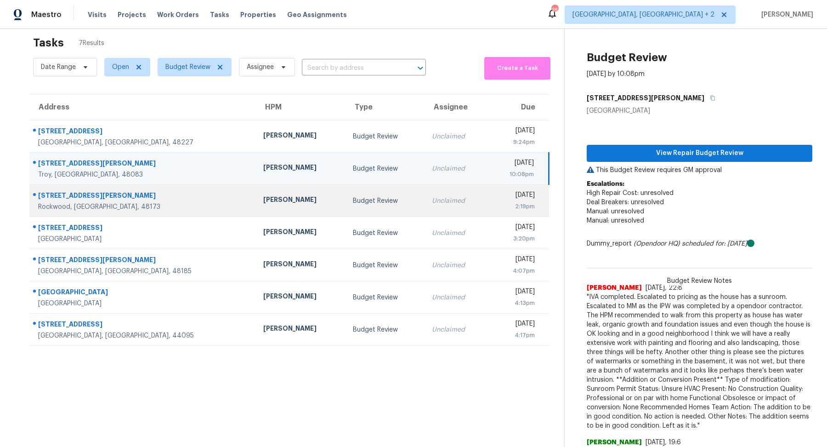
click at [115, 200] on div "[STREET_ADDRESS][PERSON_NAME]" at bounding box center [143, 196] width 211 height 11
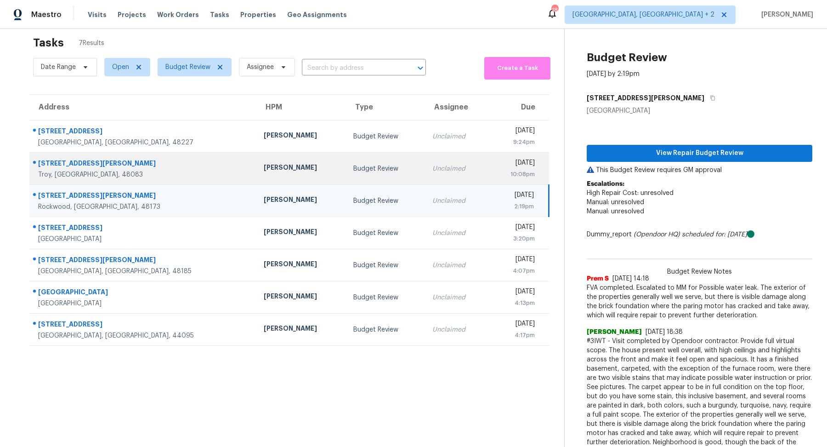
click at [112, 159] on div "[STREET_ADDRESS][PERSON_NAME]" at bounding box center [143, 164] width 211 height 11
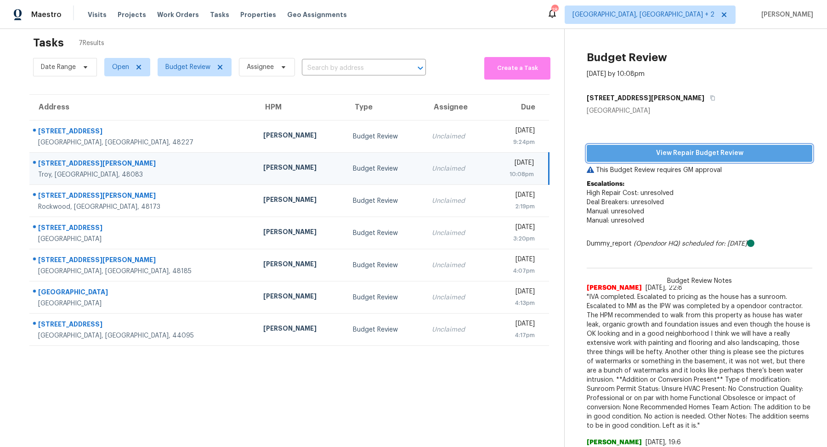
click at [657, 153] on span "View Repair Budget Review" at bounding box center [699, 153] width 211 height 11
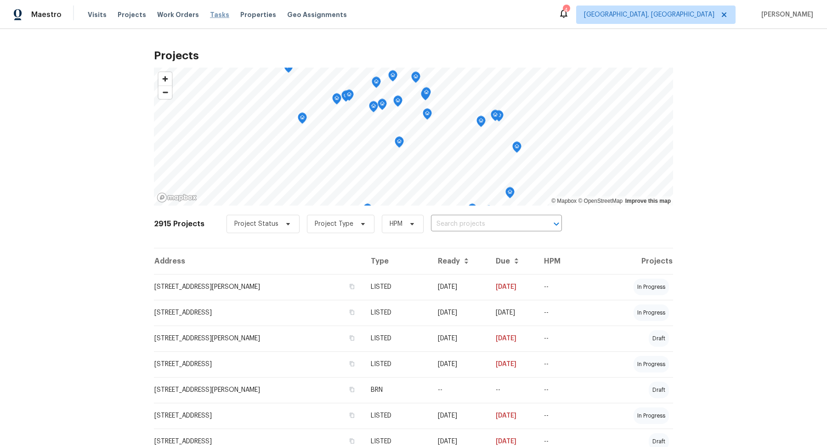
click at [210, 12] on span "Tasks" at bounding box center [219, 14] width 19 height 6
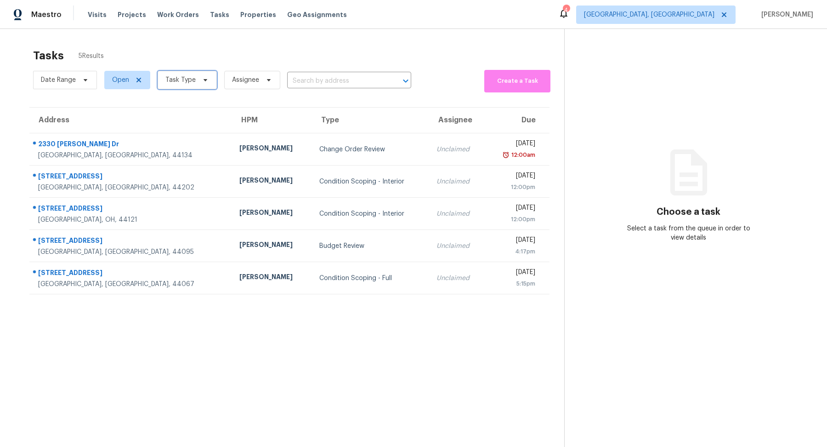
click at [192, 79] on span "Task Type" at bounding box center [180, 79] width 30 height 9
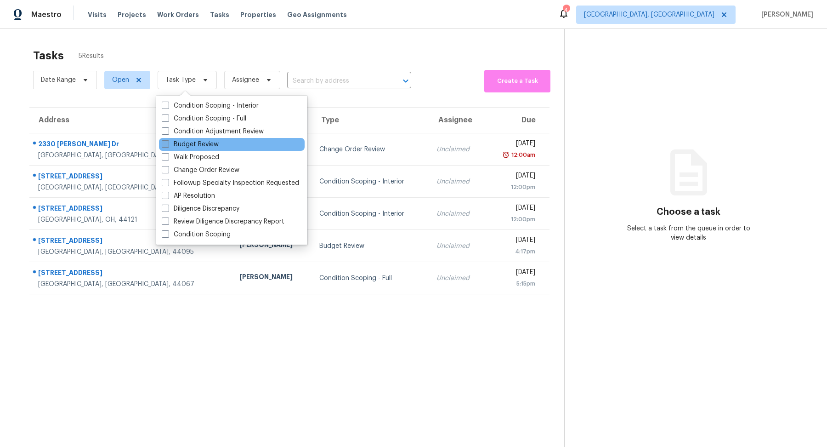
click at [198, 143] on label "Budget Review" at bounding box center [190, 144] width 57 height 9
click at [168, 143] on input "Budget Review" at bounding box center [165, 143] width 6 height 6
checkbox input "true"
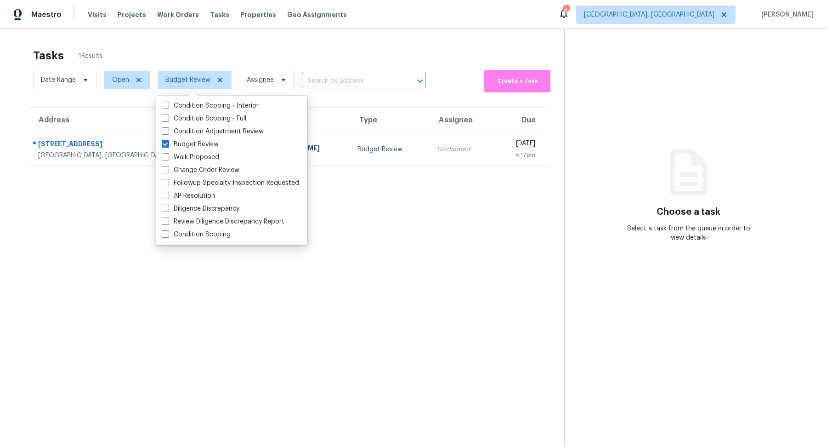
click at [387, 20] on div "Maestro Visits Projects Work Orders Tasks Properties Geo Assignments 4 [GEOGRAP…" at bounding box center [413, 14] width 827 height 29
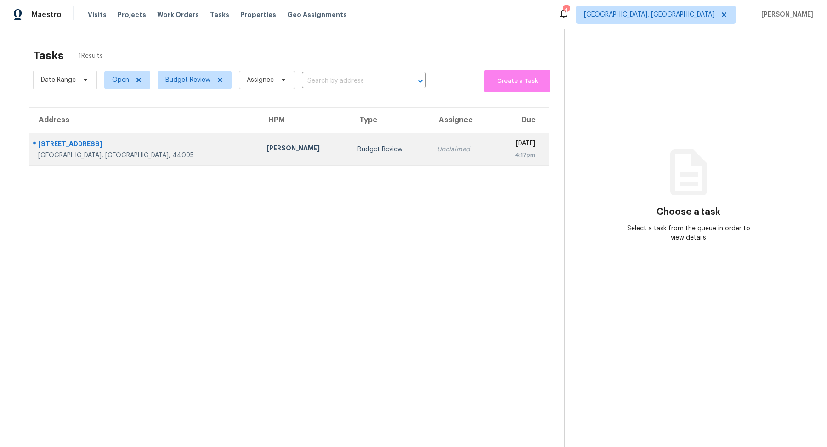
click at [102, 146] on div "[STREET_ADDRESS]" at bounding box center [145, 144] width 214 height 11
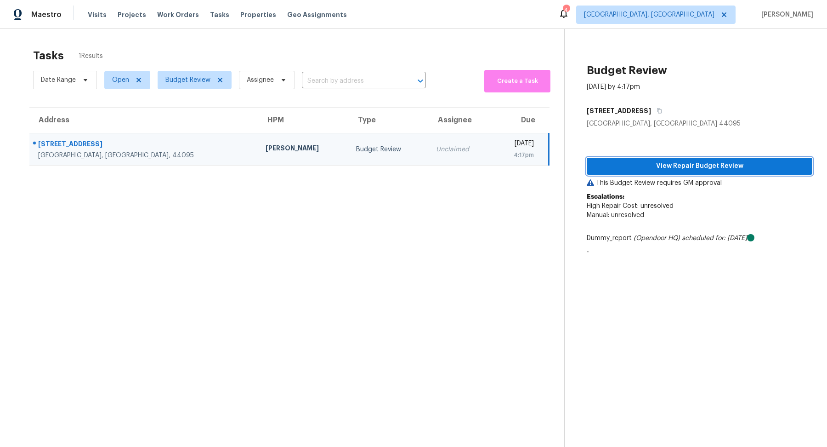
click at [581, 165] on span "View Repair Budget Review" at bounding box center [699, 165] width 211 height 11
click at [213, 14] on span "Tasks" at bounding box center [219, 14] width 19 height 6
click at [581, 14] on span "Cleveland, OH" at bounding box center [649, 14] width 131 height 9
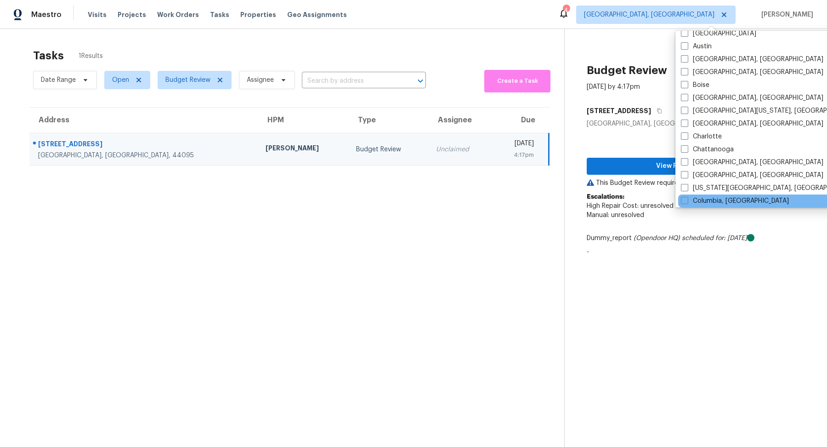
scroll to position [85, 0]
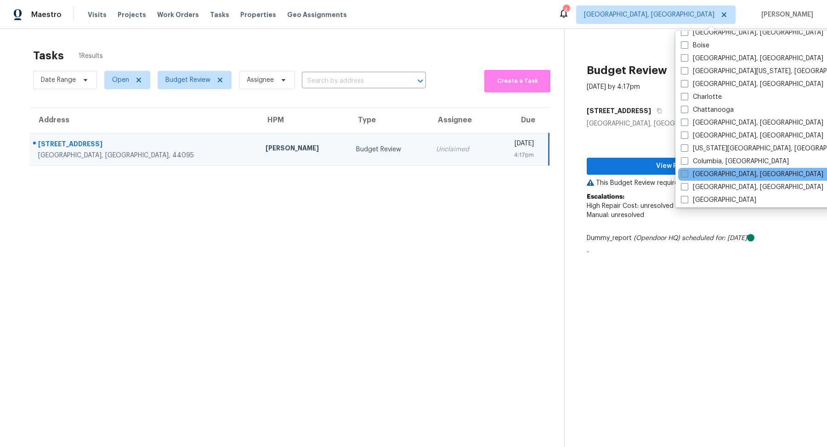
click at [581, 177] on label "Columbus, OH" at bounding box center [752, 174] width 142 height 9
click at [581, 176] on input "Columbus, OH" at bounding box center [684, 173] width 6 height 6
checkbox input "true"
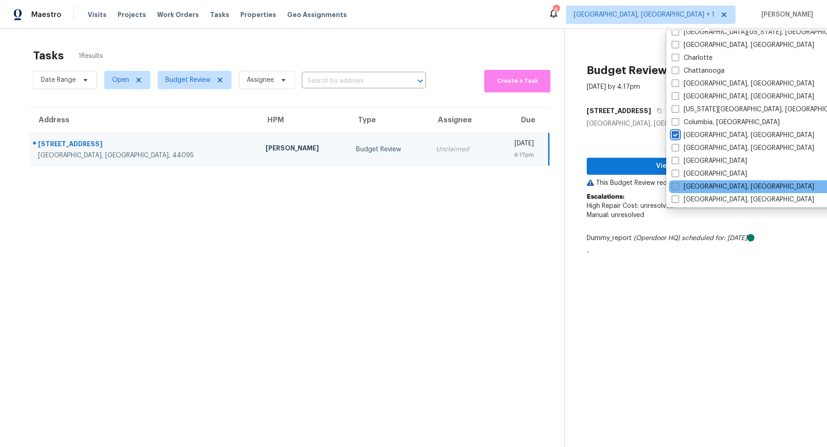
scroll to position [125, 0]
click at [581, 184] on label "Detroit, MI" at bounding box center [743, 186] width 142 height 9
click at [581, 184] on input "Detroit, MI" at bounding box center [675, 185] width 6 height 6
checkbox input "true"
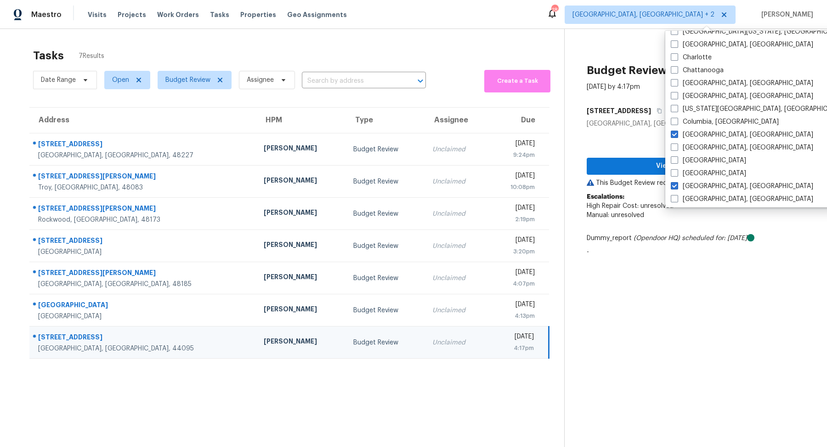
click at [581, 352] on section "Budget Review Aug 21st 2025 by 4:17pm 1231 E 342nd St Eastlake, OH 44095 View R…" at bounding box center [688, 252] width 248 height 447
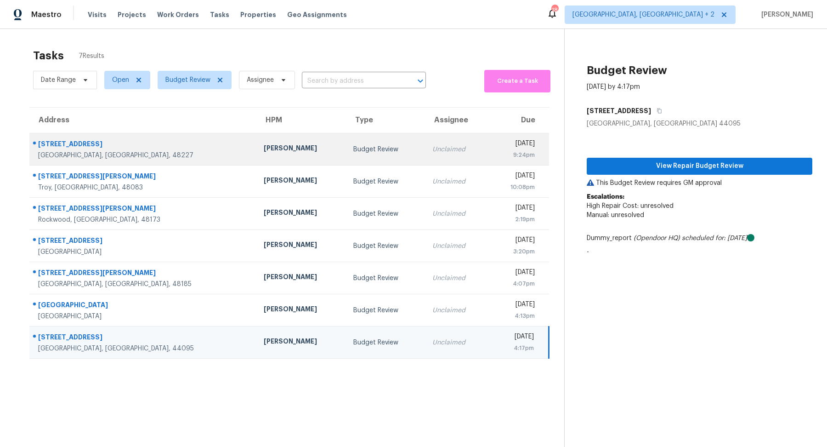
click at [148, 146] on div "[STREET_ADDRESS]" at bounding box center [143, 144] width 211 height 11
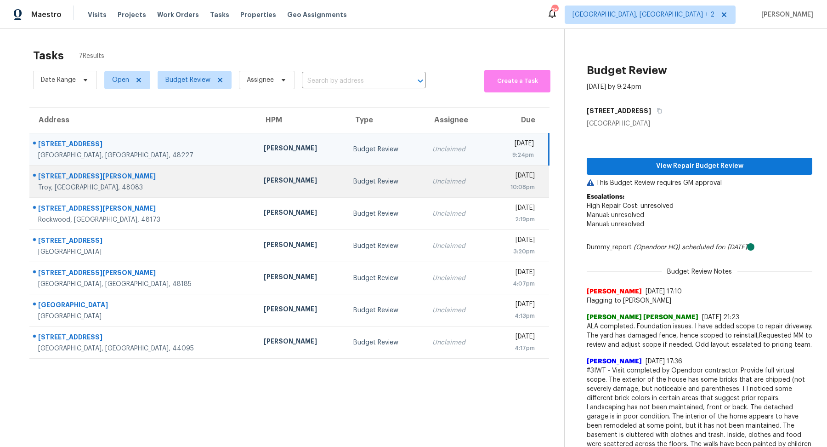
click at [148, 166] on td "2530 Rhodes Dr Troy, MI, 48083" at bounding box center [142, 181] width 227 height 32
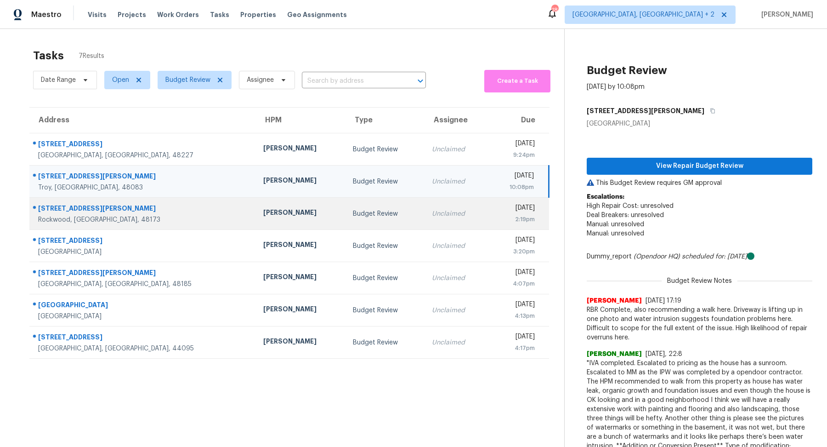
click at [155, 208] on div "19298 Mitchell St" at bounding box center [143, 209] width 211 height 11
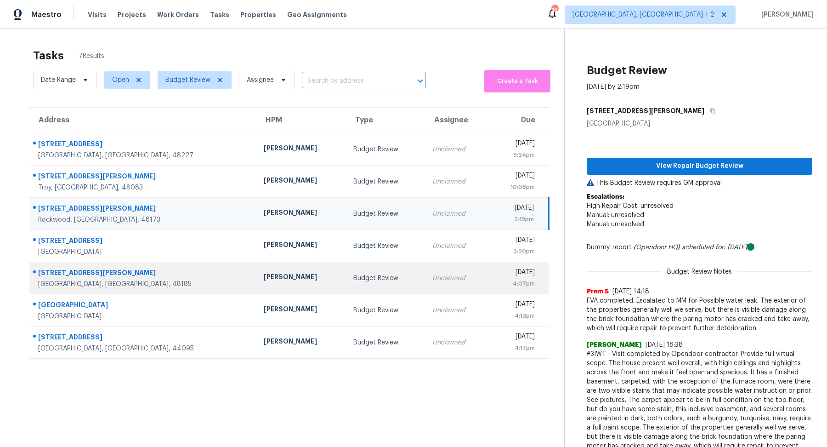
click at [142, 277] on div "[STREET_ADDRESS][PERSON_NAME]" at bounding box center [143, 273] width 211 height 11
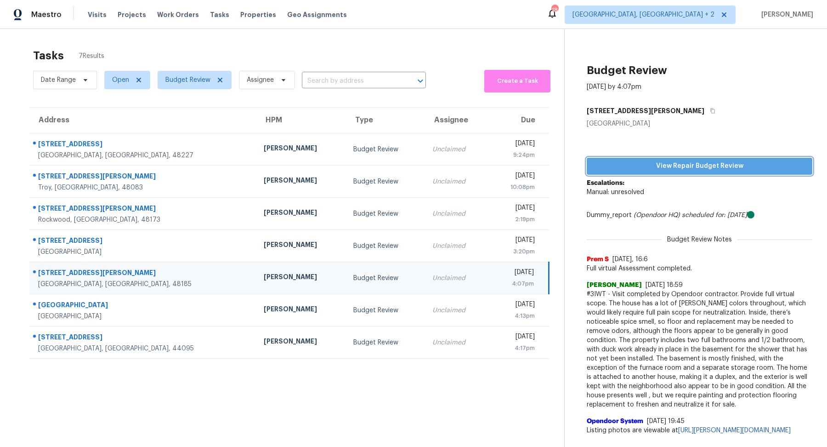
click at [581, 169] on span "View Repair Budget Review" at bounding box center [699, 165] width 211 height 11
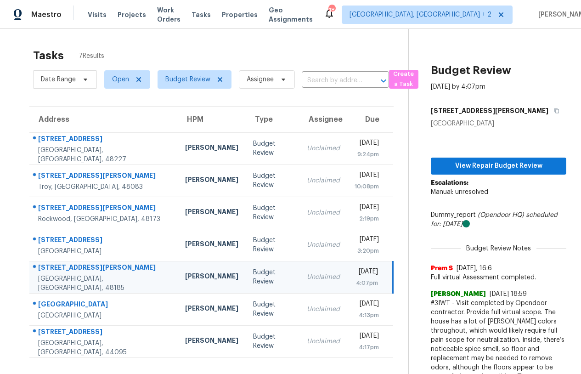
click at [112, 274] on div "[STREET_ADDRESS][PERSON_NAME]" at bounding box center [104, 268] width 132 height 11
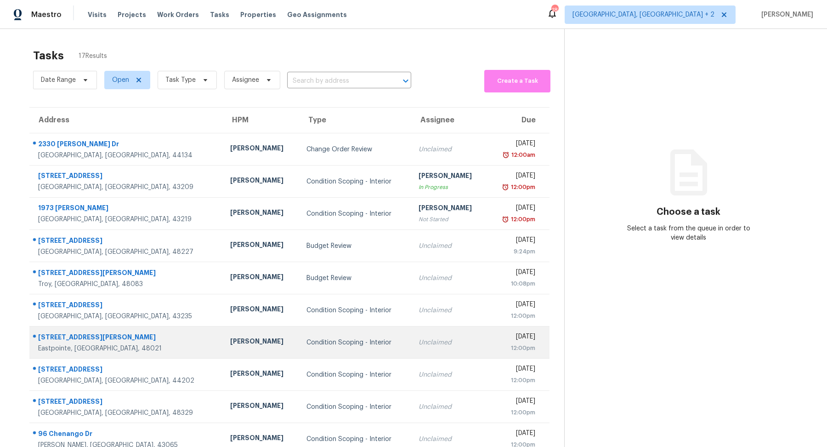
scroll to position [32, 0]
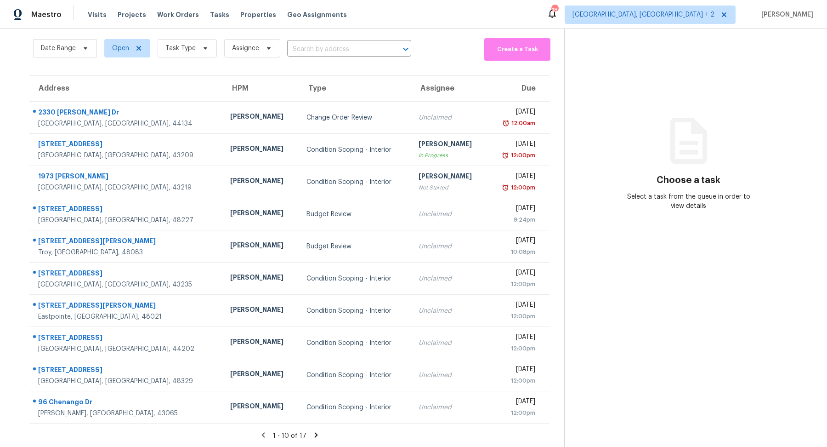
click at [189, 57] on span "Task Type" at bounding box center [183, 48] width 67 height 24
click at [178, 44] on span "Task Type" at bounding box center [180, 48] width 30 height 9
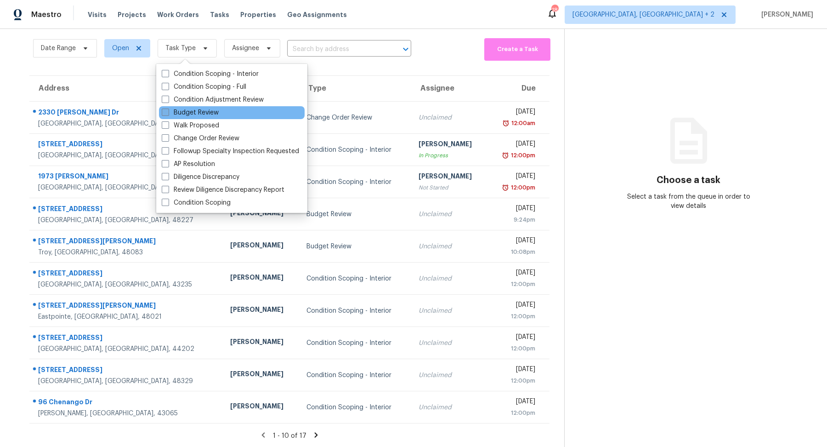
click at [195, 109] on label "Budget Review" at bounding box center [190, 112] width 57 height 9
click at [168, 109] on input "Budget Review" at bounding box center [165, 111] width 6 height 6
checkbox input "true"
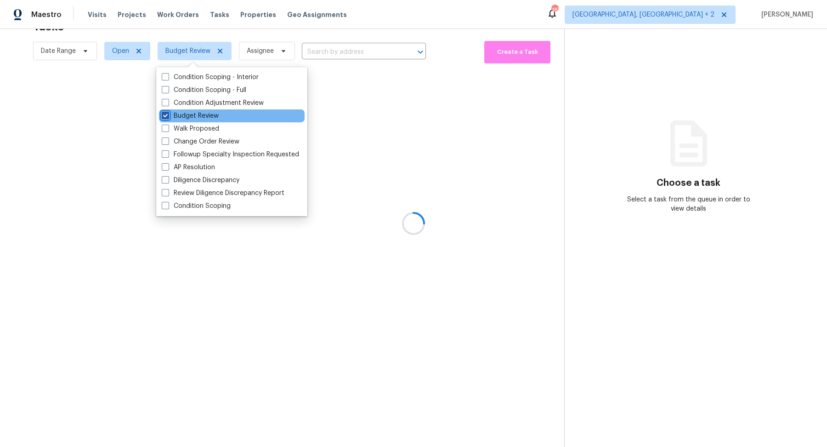
scroll to position [28, 0]
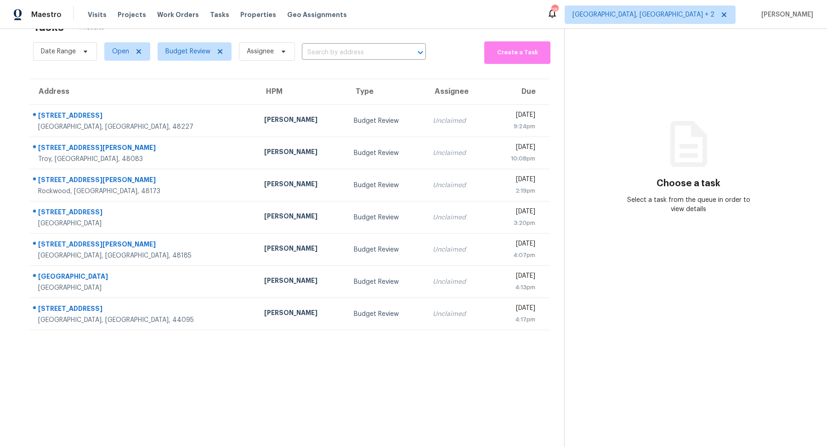
click at [792, 443] on section "Choose a task Select a task from the queue in order to view details" at bounding box center [688, 223] width 248 height 447
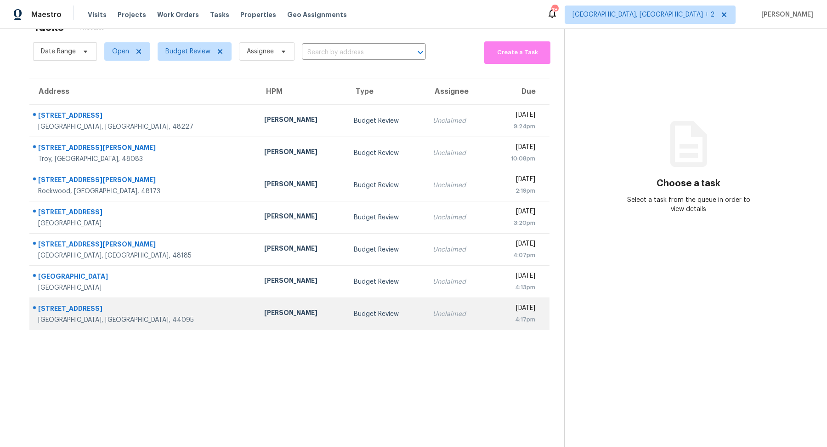
click at [106, 315] on div "[GEOGRAPHIC_DATA], [GEOGRAPHIC_DATA], 44095" at bounding box center [143, 319] width 211 height 9
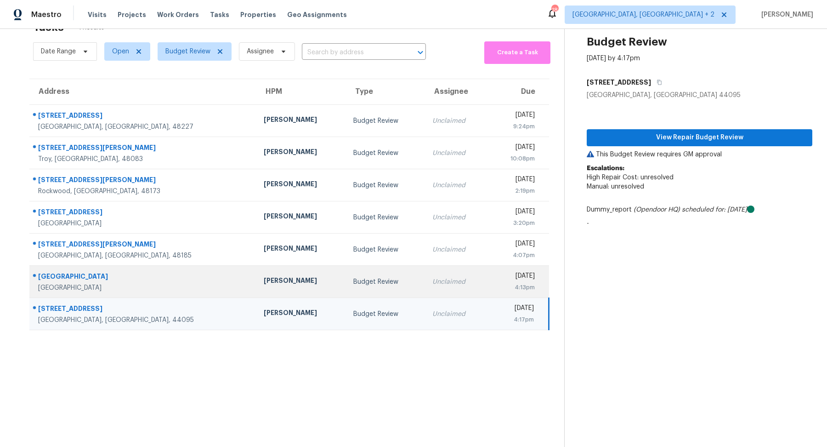
click at [131, 277] on div "[GEOGRAPHIC_DATA]" at bounding box center [143, 277] width 211 height 11
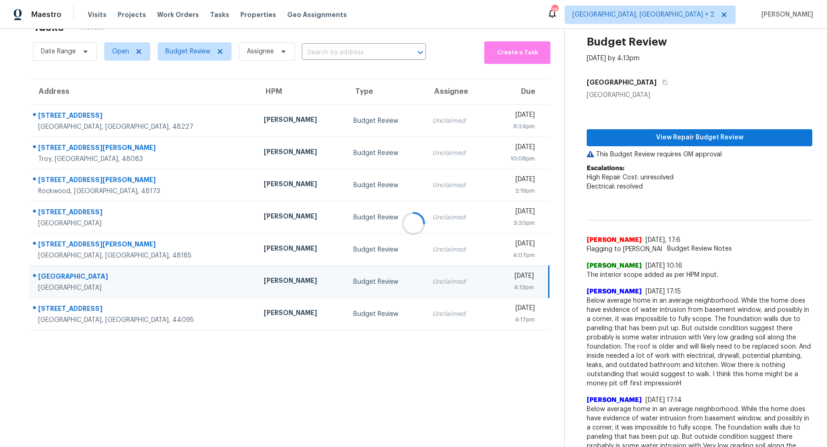
scroll to position [32, 0]
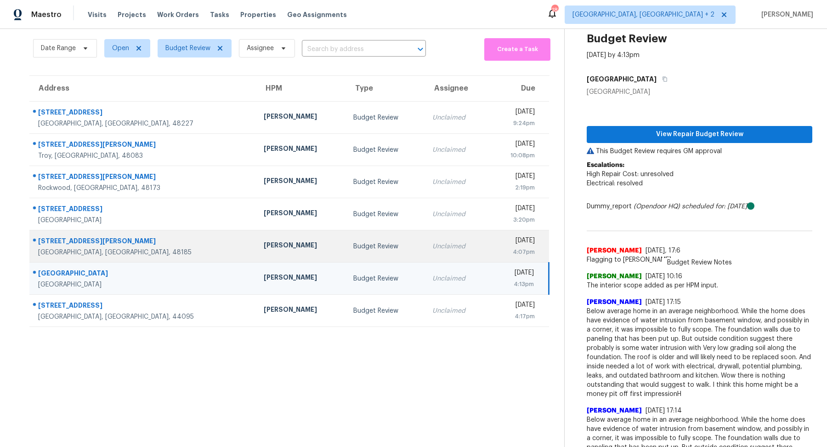
click at [169, 239] on td "157 Carson Dr Westland, MI, 48185" at bounding box center [142, 246] width 227 height 32
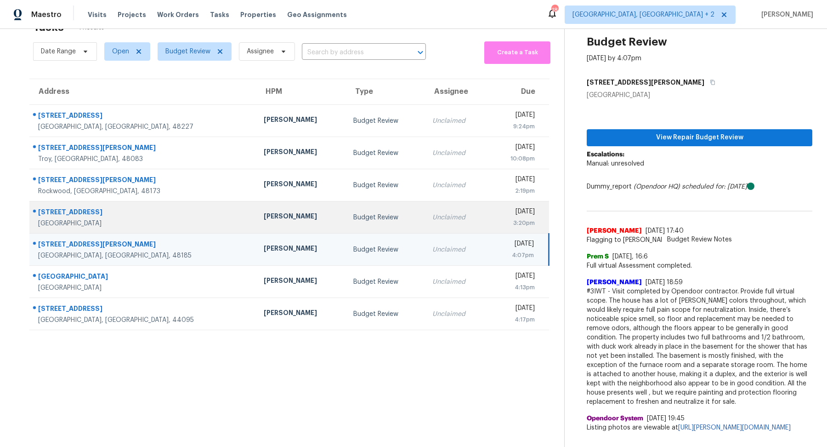
click at [153, 213] on div "[STREET_ADDRESS]" at bounding box center [143, 212] width 211 height 11
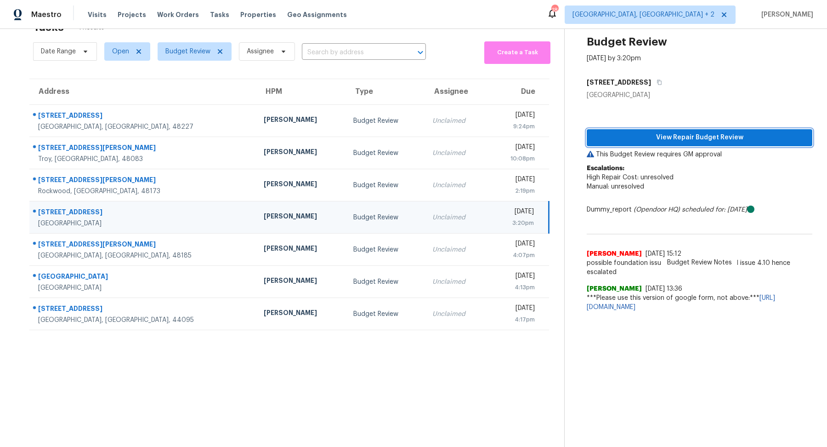
click at [642, 135] on span "View Repair Budget Review" at bounding box center [699, 137] width 211 height 11
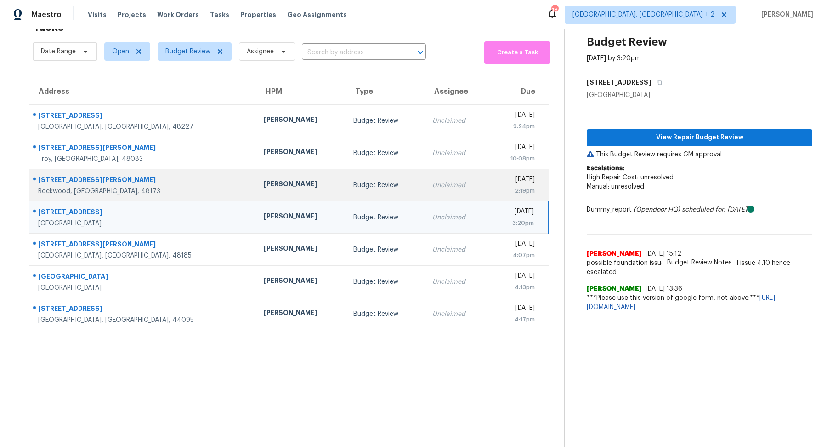
click at [167, 181] on div "19298 Mitchell St" at bounding box center [143, 180] width 211 height 11
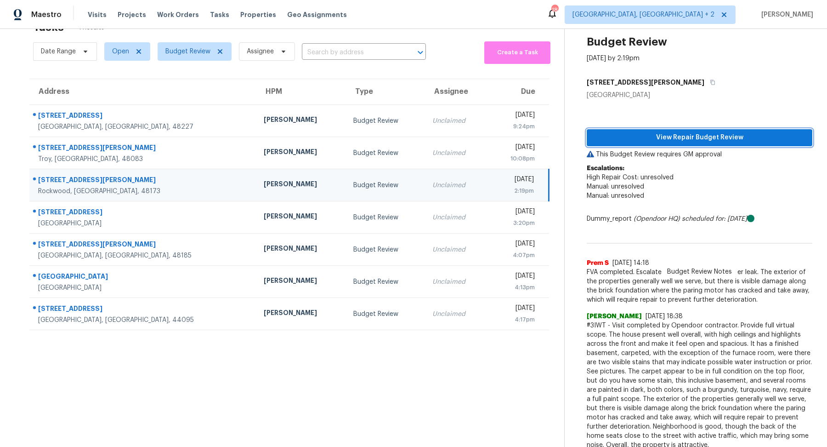
click at [682, 140] on span "View Repair Budget Review" at bounding box center [699, 137] width 211 height 11
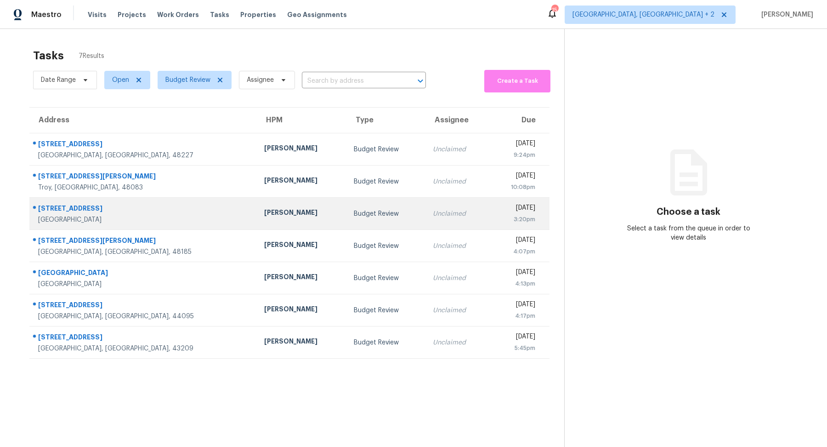
click at [130, 206] on div "[STREET_ADDRESS]" at bounding box center [143, 209] width 211 height 11
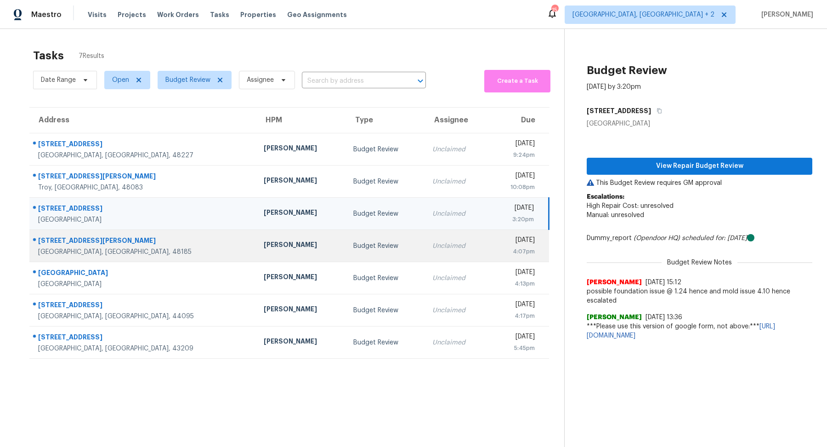
click at [136, 236] on div "[STREET_ADDRESS][PERSON_NAME]" at bounding box center [143, 241] width 211 height 11
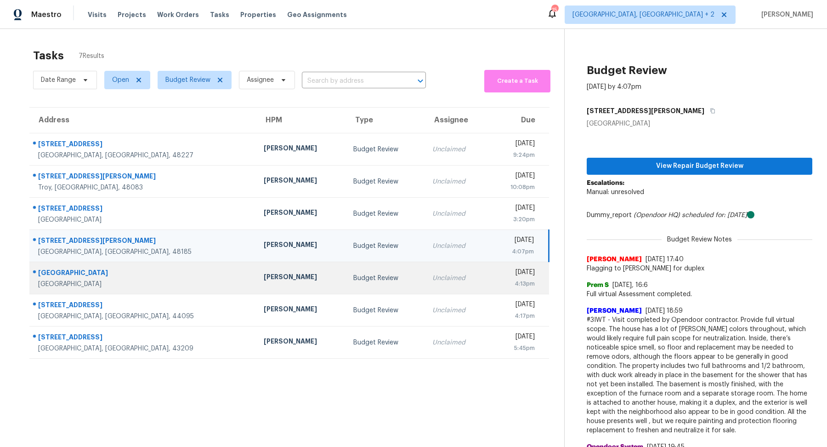
click at [141, 276] on div "[GEOGRAPHIC_DATA]" at bounding box center [143, 273] width 211 height 11
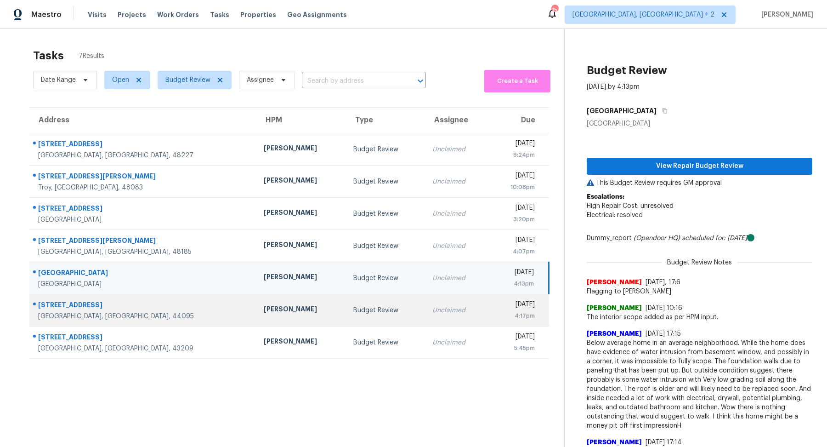
click at [159, 309] on div "[STREET_ADDRESS]" at bounding box center [143, 305] width 211 height 11
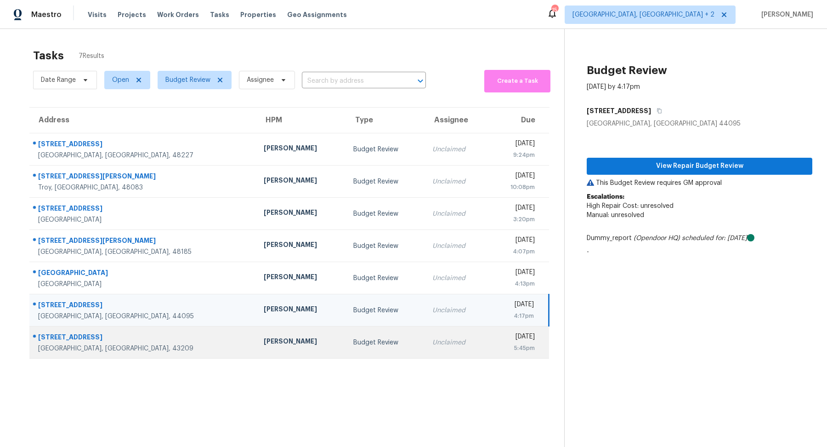
click at [158, 342] on div "[STREET_ADDRESS]" at bounding box center [143, 337] width 211 height 11
